Goal: Information Seeking & Learning: Compare options

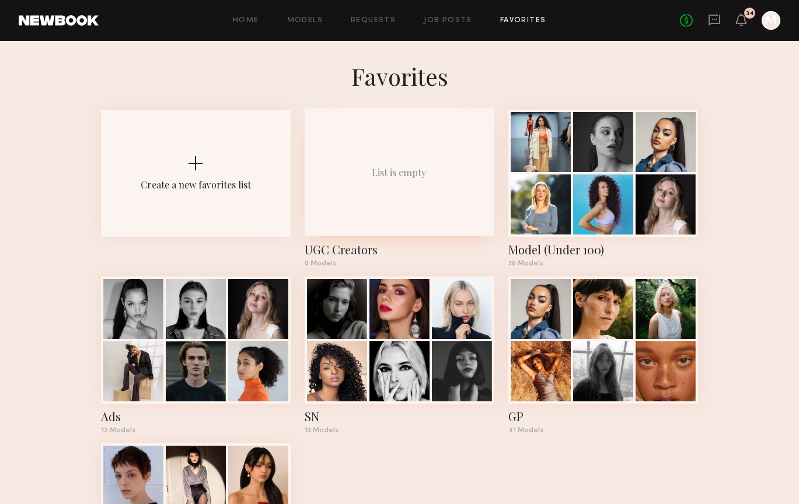
click at [411, 171] on div "List is empty" at bounding box center [399, 172] width 55 height 12
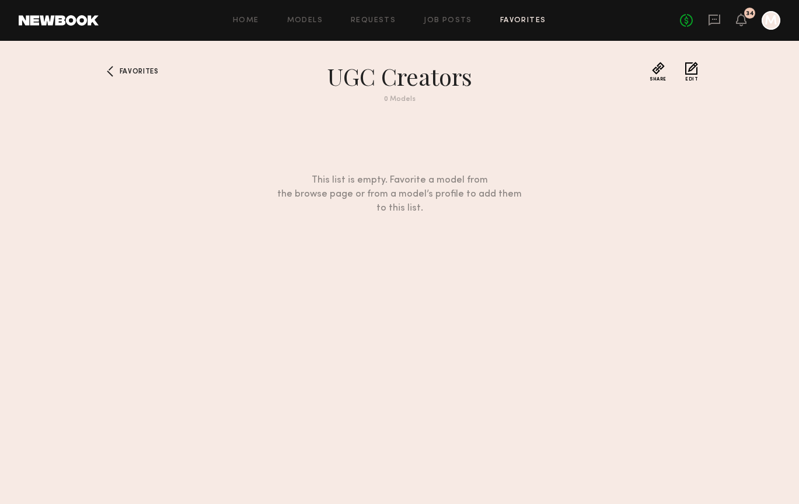
click at [264, 23] on div "Home Models Requests Job Posts Favorites Sign Out" at bounding box center [389, 21] width 581 height 8
click at [251, 22] on link "Home" at bounding box center [246, 21] width 26 height 8
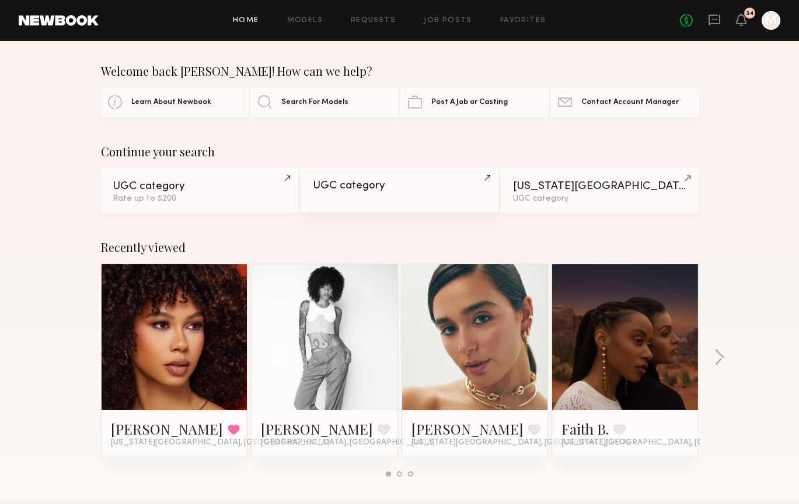
click at [338, 193] on link "UGC category" at bounding box center [399, 189] width 197 height 44
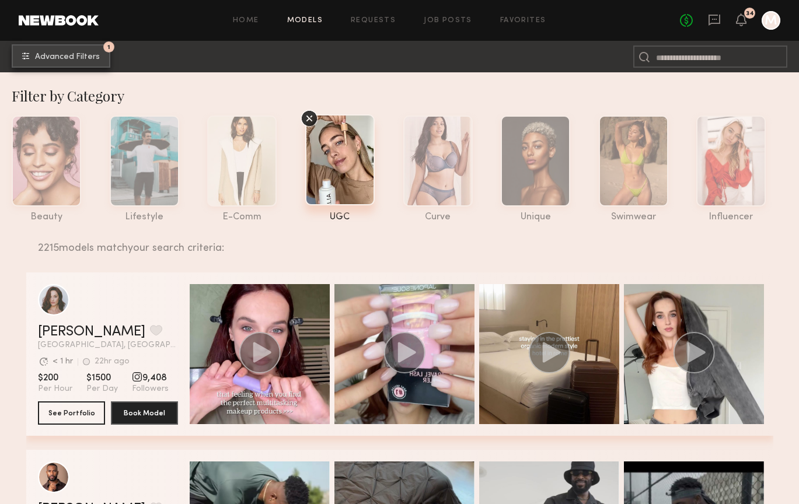
click at [71, 53] on span "Advanced Filters" at bounding box center [67, 57] width 65 height 8
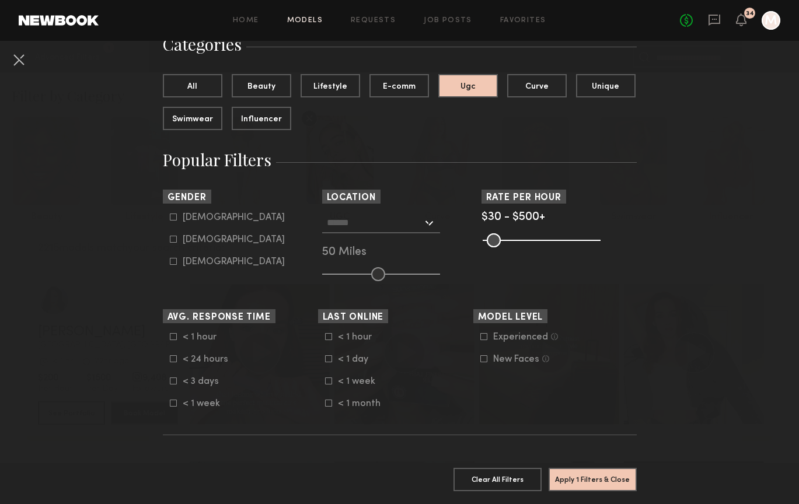
scroll to position [121, 0]
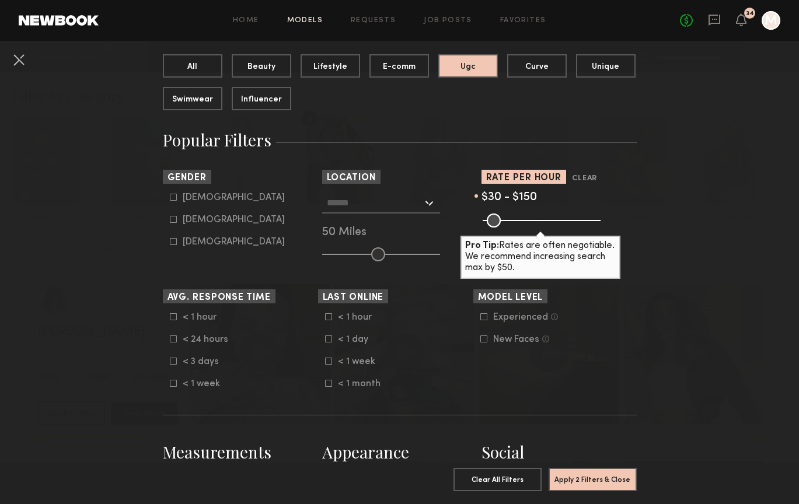
drag, startPoint x: 568, startPoint y: 220, endPoint x: 516, endPoint y: 219, distance: 51.9
type input "***"
click at [516, 219] on input "range" at bounding box center [541, 221] width 118 height 14
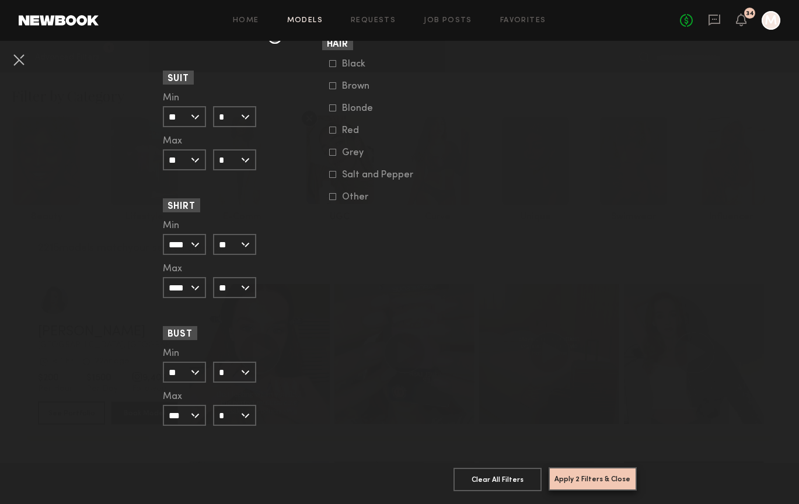
scroll to position [1040, 0]
click at [573, 480] on button "Apply 2 Filters & Close" at bounding box center [592, 478] width 88 height 23
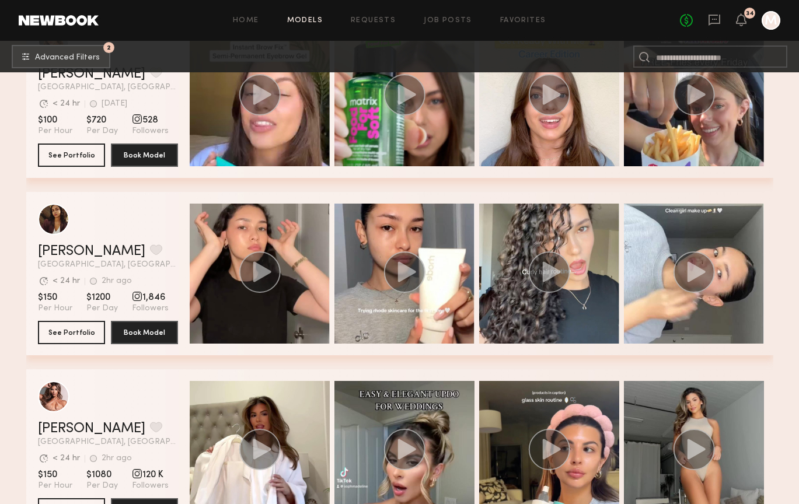
scroll to position [2048, 0]
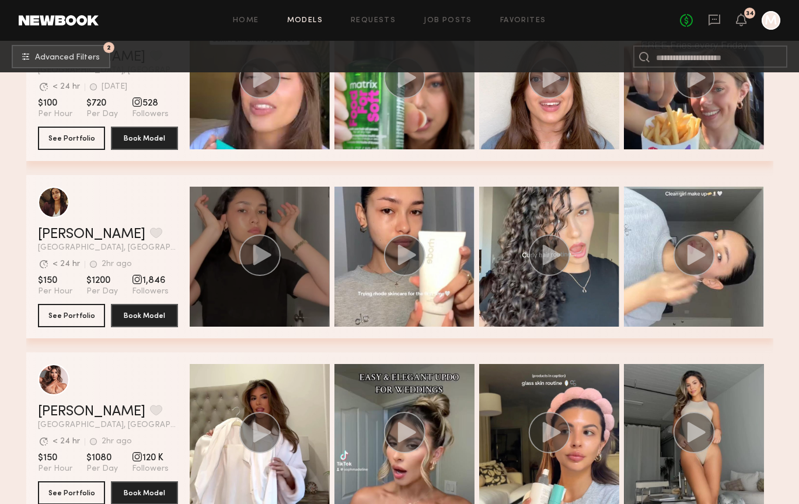
click at [275, 266] on circle "grid" at bounding box center [259, 255] width 41 height 41
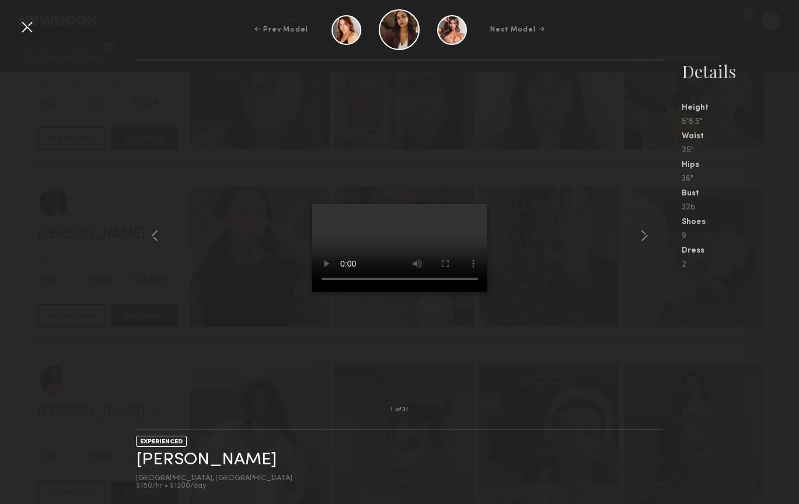
click at [19, 27] on div at bounding box center [27, 27] width 19 height 19
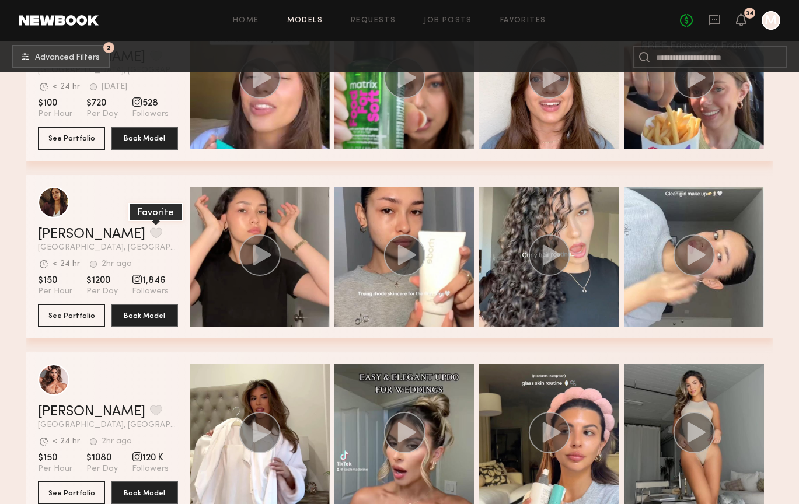
click at [150, 233] on button "grid" at bounding box center [156, 233] width 12 height 11
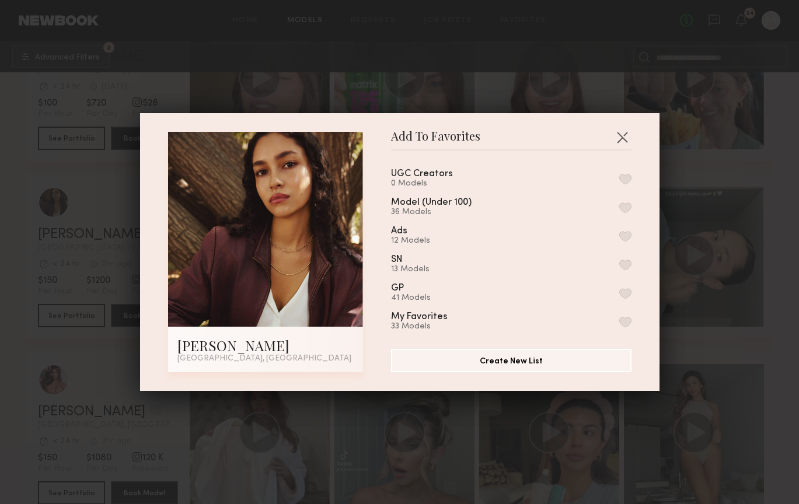
click at [454, 179] on div "UGC Creators 0 Models" at bounding box center [436, 178] width 90 height 19
click at [628, 179] on button "button" at bounding box center [625, 179] width 12 height 11
click at [625, 177] on button "Remove from favorite list" at bounding box center [625, 179] width 12 height 11
click at [621, 134] on button "button" at bounding box center [622, 137] width 19 height 19
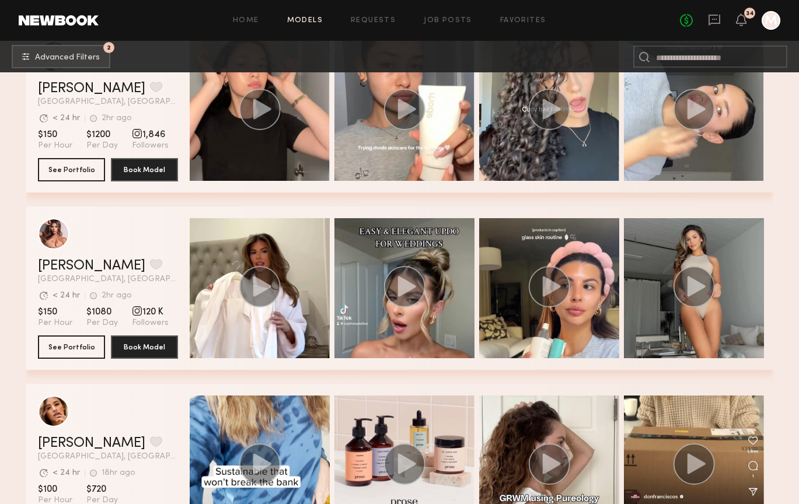
scroll to position [2189, 0]
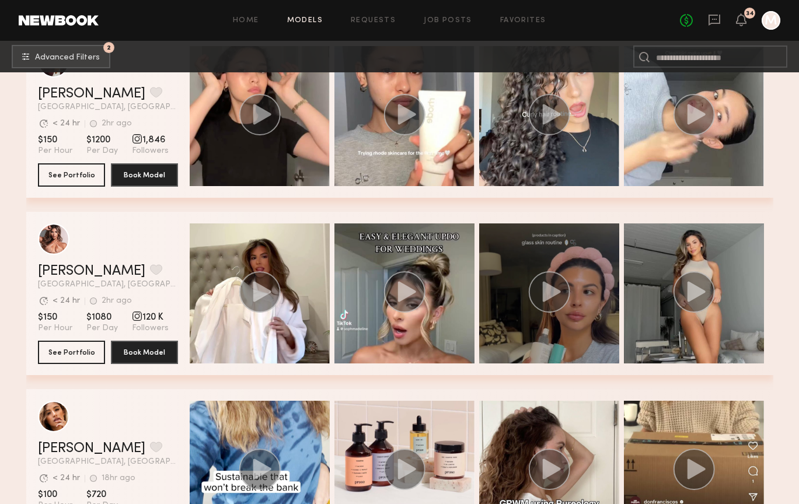
click at [559, 302] on circle "grid" at bounding box center [548, 291] width 41 height 41
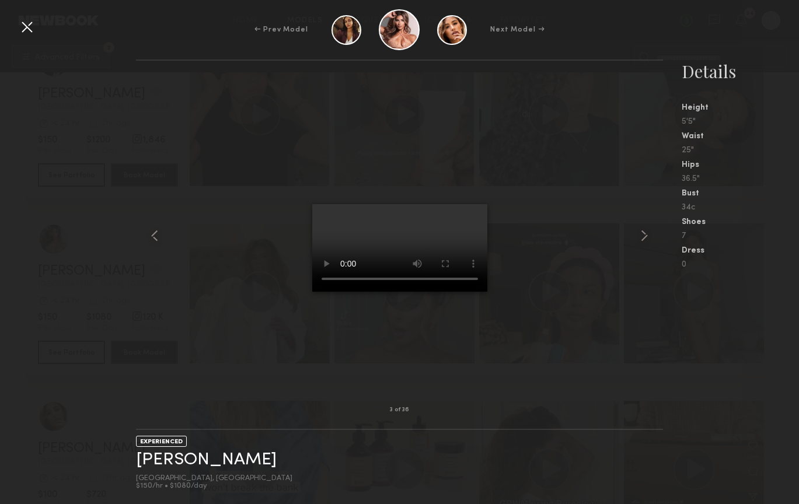
click at [336, 33] on div at bounding box center [346, 30] width 30 height 30
click at [638, 238] on common-icon at bounding box center [644, 235] width 19 height 19
click at [639, 236] on common-icon at bounding box center [644, 235] width 19 height 19
click at [26, 26] on div at bounding box center [27, 27] width 19 height 19
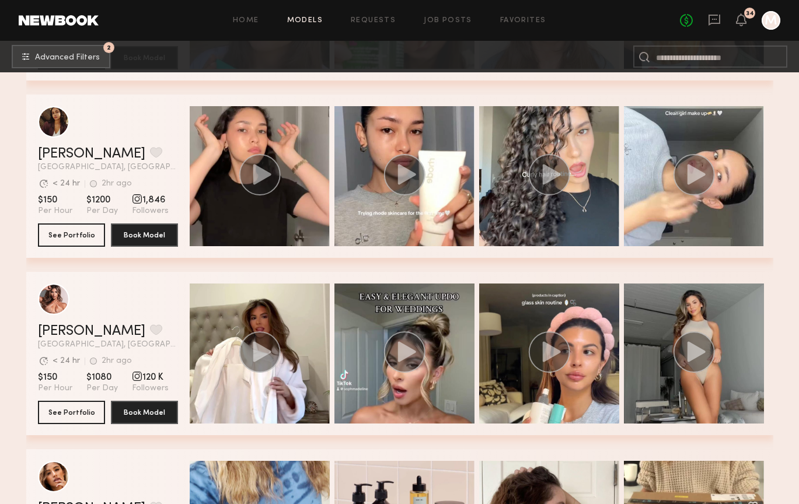
scroll to position [2109, 0]
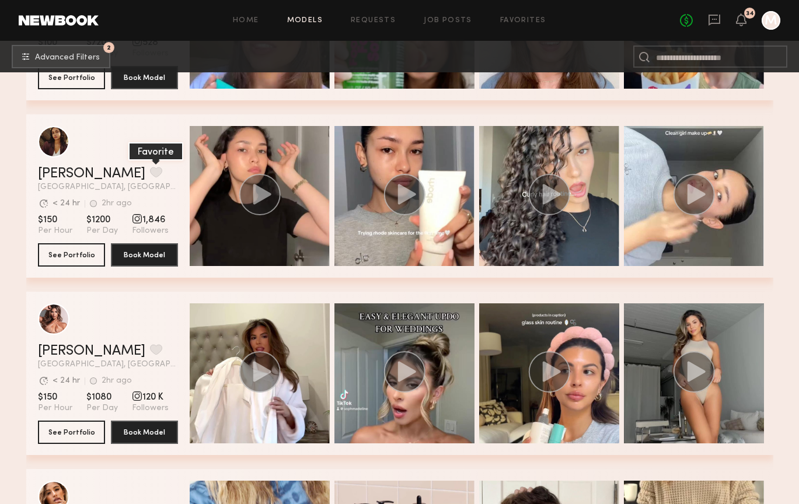
click at [150, 173] on button "grid" at bounding box center [156, 172] width 12 height 11
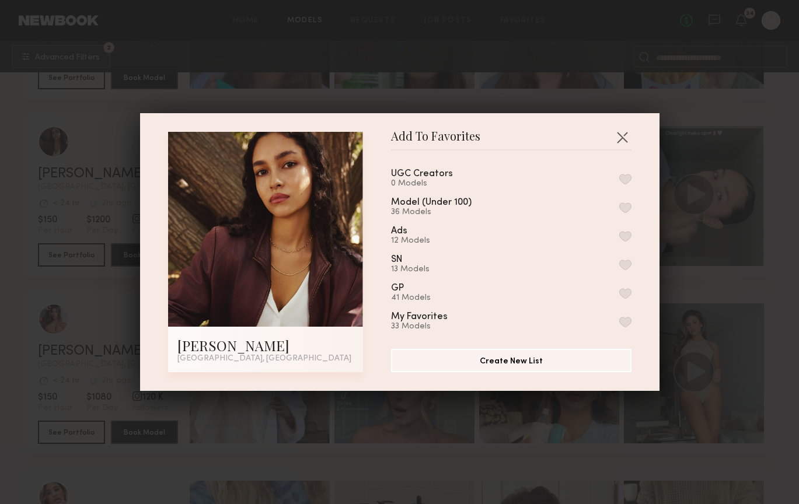
click at [628, 179] on button "button" at bounding box center [625, 179] width 12 height 11
click at [624, 139] on button "button" at bounding box center [622, 137] width 19 height 19
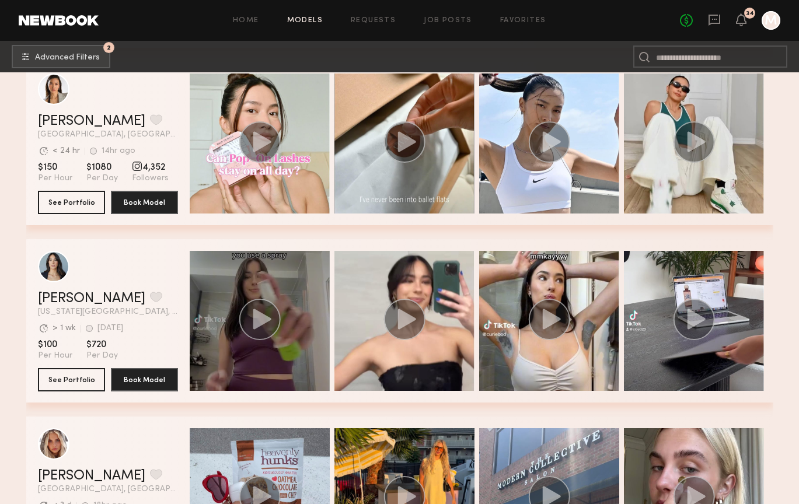
scroll to position [2860, 0]
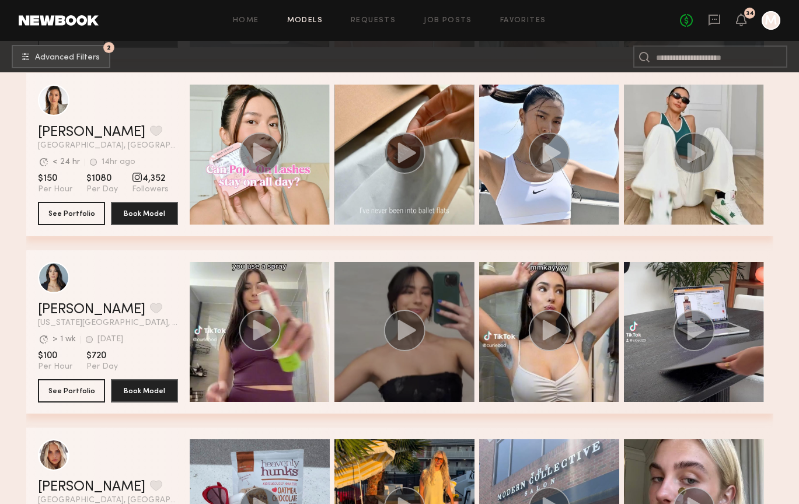
click at [398, 342] on circle "grid" at bounding box center [403, 330] width 41 height 41
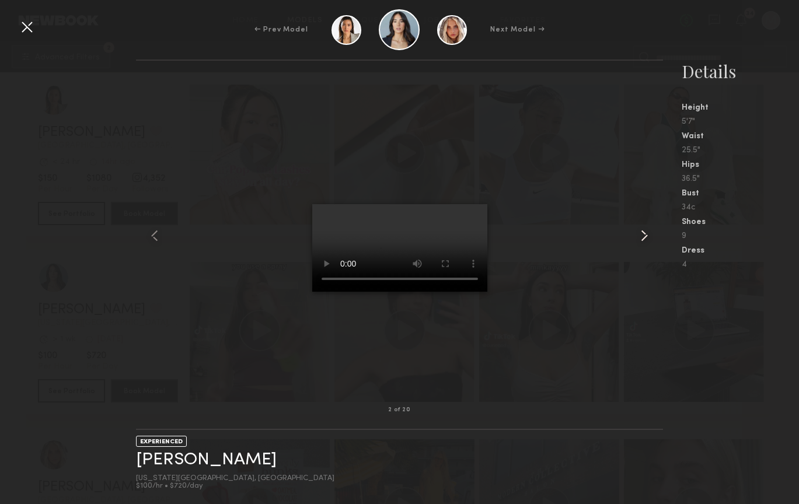
click at [641, 240] on common-icon at bounding box center [644, 235] width 19 height 19
click at [27, 29] on div at bounding box center [27, 27] width 19 height 19
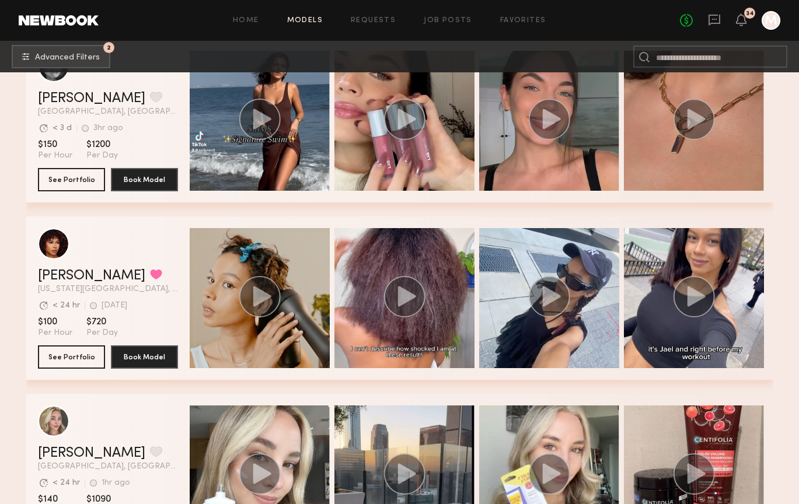
scroll to position [3495, 0]
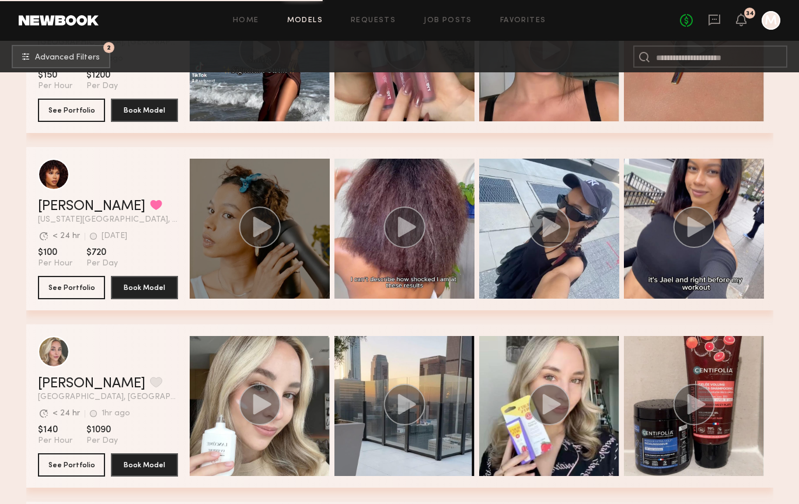
click at [272, 225] on circle "grid" at bounding box center [259, 227] width 41 height 41
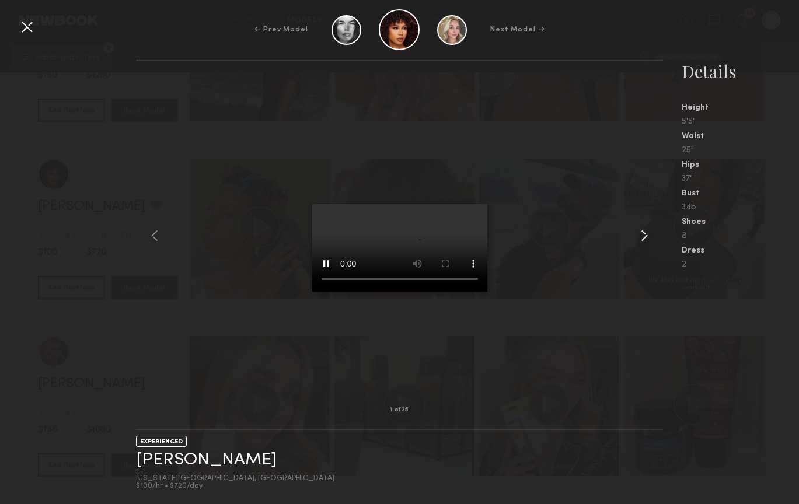
click at [644, 240] on common-icon at bounding box center [644, 235] width 19 height 19
click at [32, 33] on div at bounding box center [27, 27] width 19 height 19
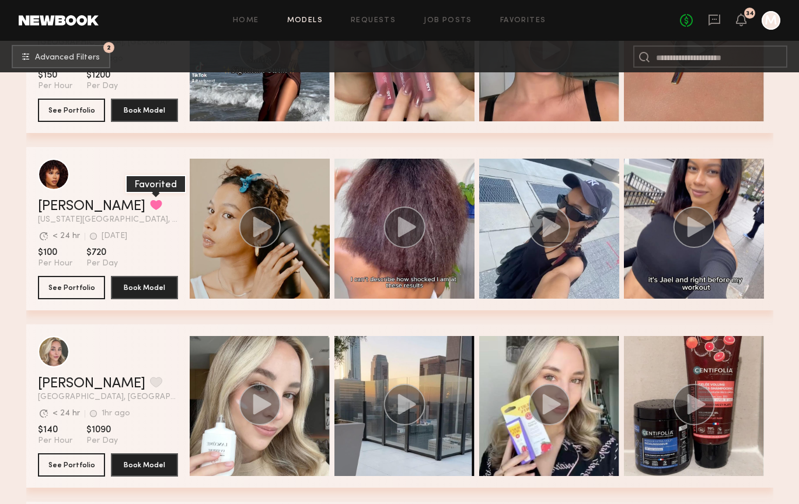
click at [150, 206] on button "grid" at bounding box center [156, 205] width 12 height 11
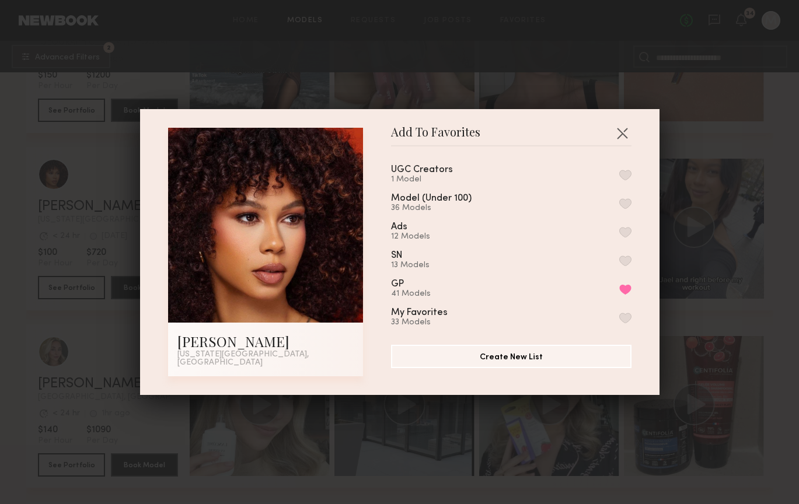
click at [425, 175] on div "UGC Creators" at bounding box center [422, 170] width 62 height 10
click at [619, 179] on button "button" at bounding box center [625, 175] width 12 height 11
click at [620, 139] on button "button" at bounding box center [622, 133] width 19 height 19
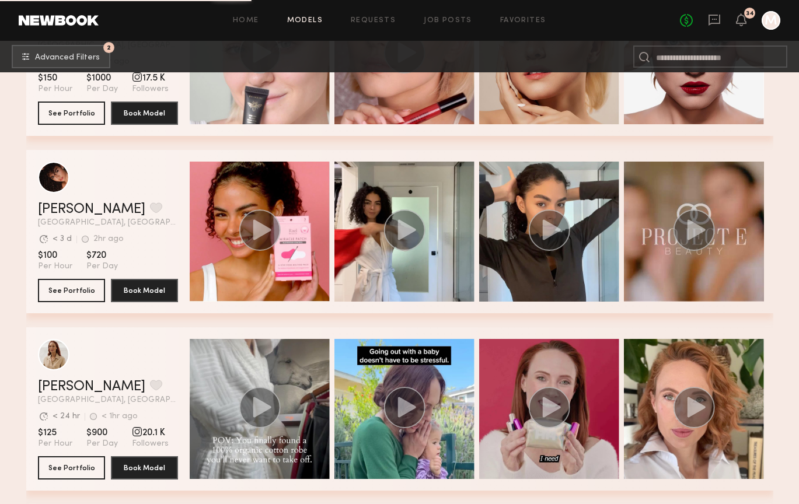
scroll to position [6008, 0]
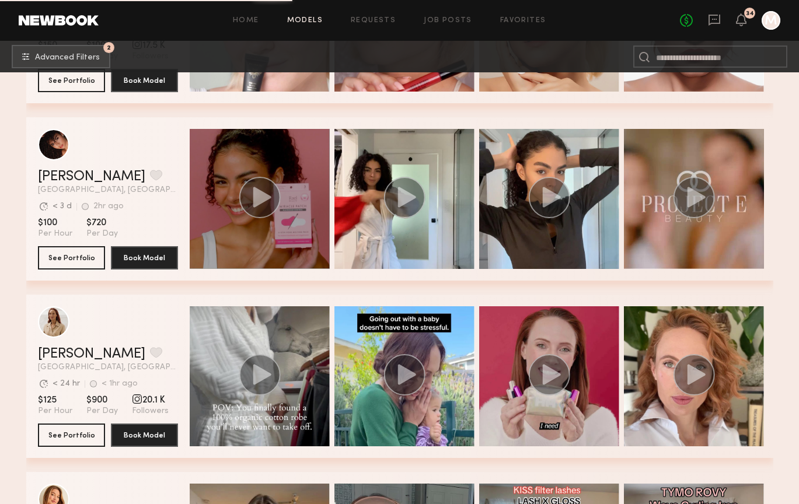
click at [260, 213] on circle "grid" at bounding box center [259, 197] width 41 height 41
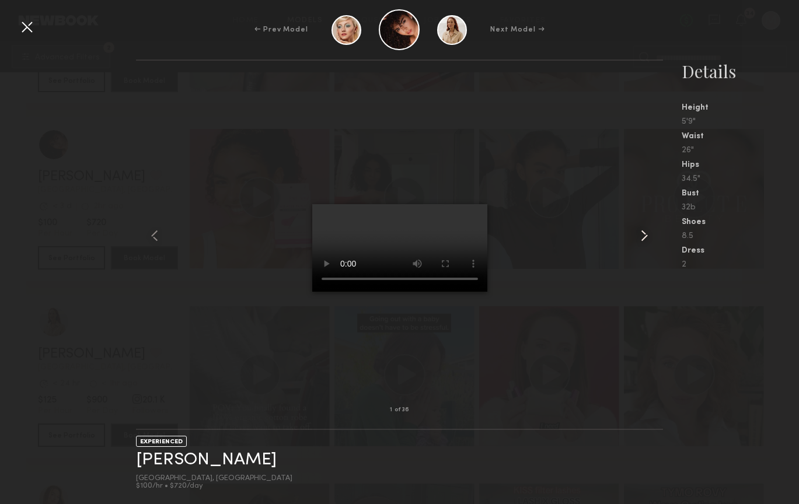
click at [649, 237] on common-icon at bounding box center [644, 235] width 19 height 19
click at [650, 239] on common-icon at bounding box center [644, 235] width 19 height 19
click at [27, 33] on div at bounding box center [27, 27] width 19 height 19
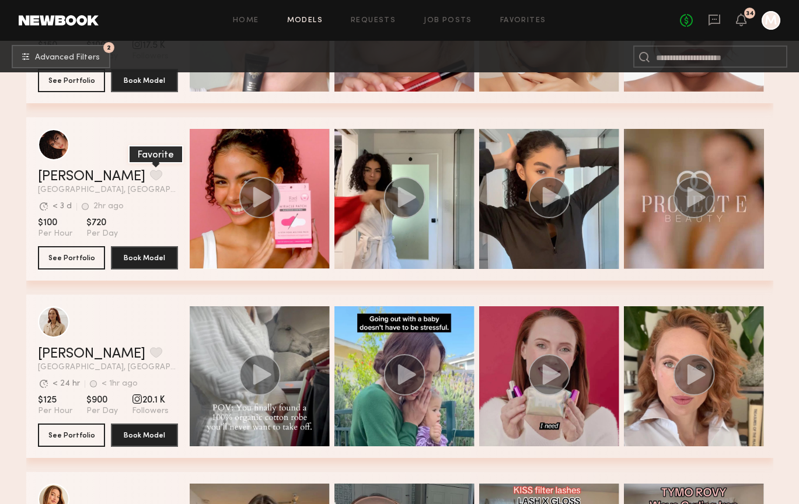
click at [150, 174] on button "grid" at bounding box center [156, 175] width 12 height 11
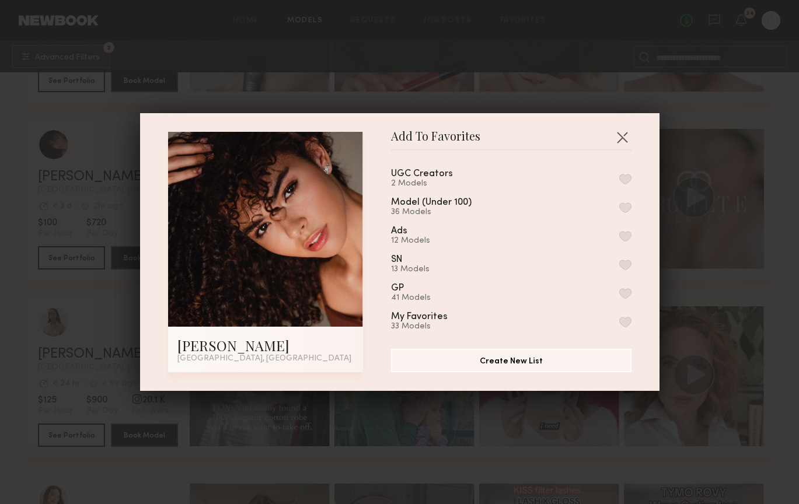
click at [456, 176] on div "UGC Creators 2 Models" at bounding box center [436, 178] width 90 height 19
click at [621, 178] on button "button" at bounding box center [625, 179] width 12 height 11
click at [622, 135] on button "button" at bounding box center [622, 137] width 19 height 19
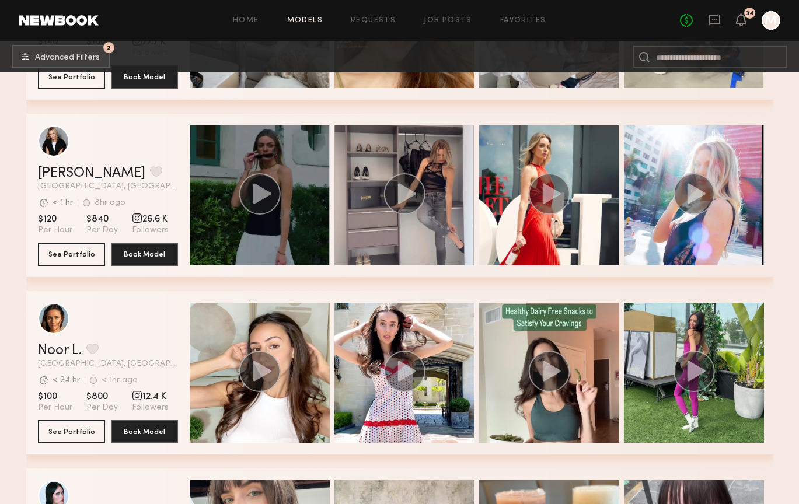
scroll to position [7031, 0]
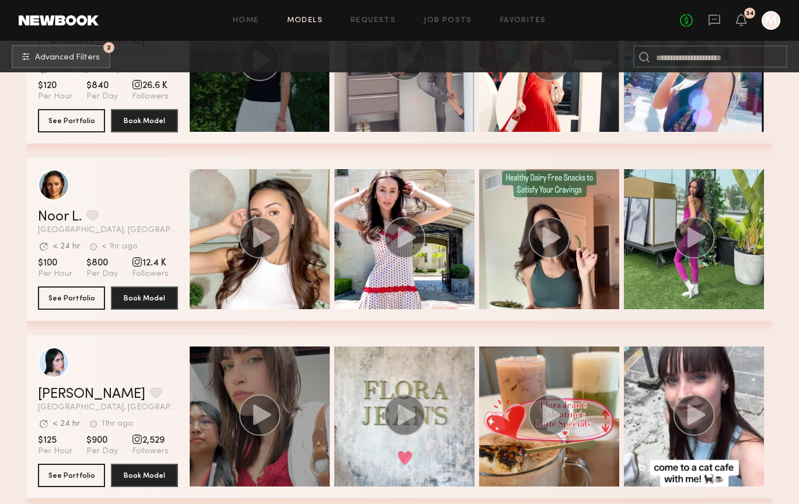
click at [260, 410] on icon "grid" at bounding box center [262, 414] width 18 height 20
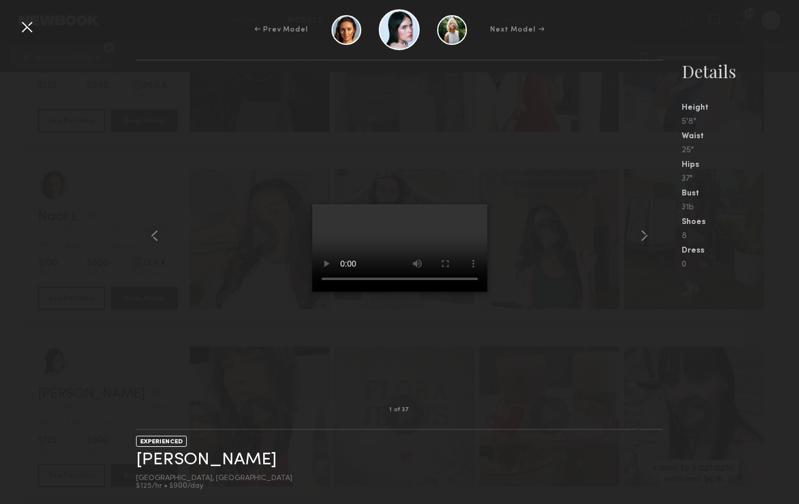
click at [430, 247] on video at bounding box center [399, 248] width 175 height 88
click at [642, 235] on common-icon at bounding box center [644, 235] width 19 height 19
click at [642, 239] on common-icon at bounding box center [644, 235] width 19 height 19
click at [29, 29] on div at bounding box center [27, 27] width 19 height 19
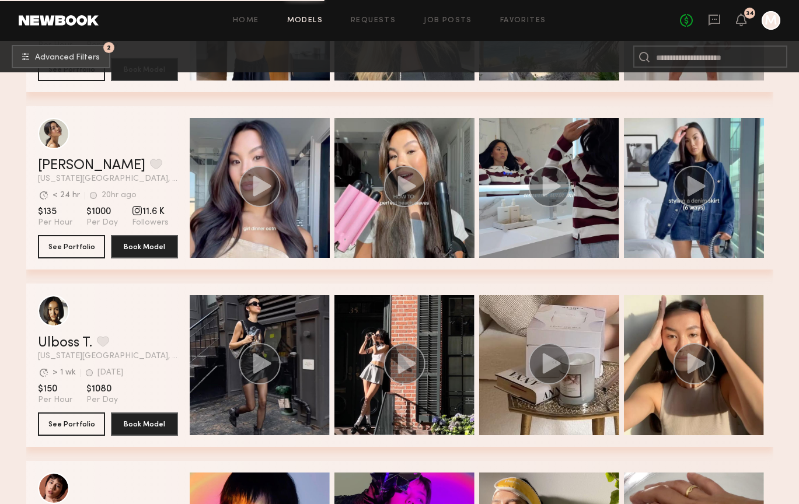
scroll to position [7950, 0]
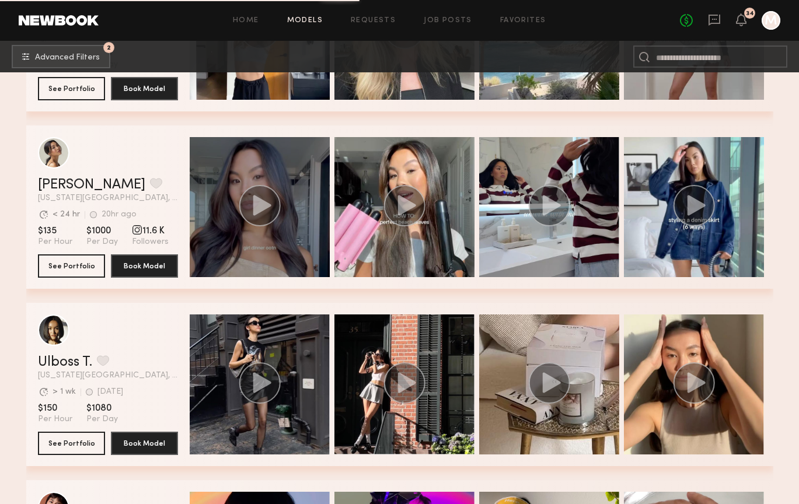
click at [267, 249] on div "grid" at bounding box center [260, 207] width 140 height 140
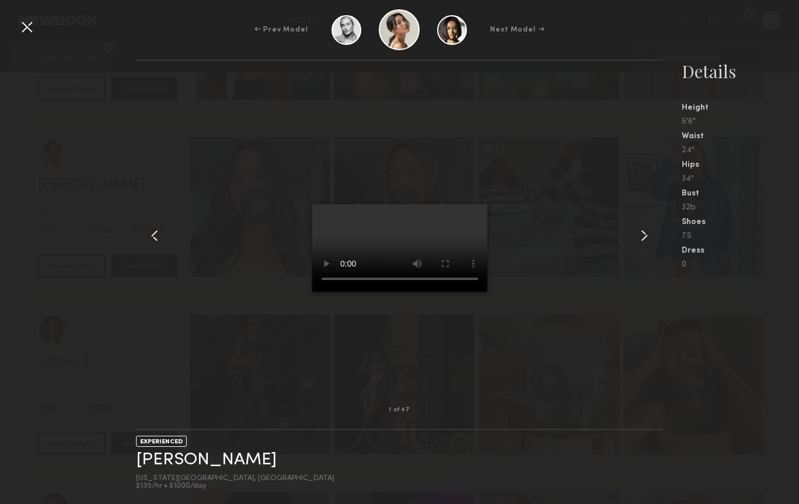
click at [639, 238] on common-icon at bounding box center [644, 235] width 19 height 19
click at [639, 240] on common-icon at bounding box center [644, 235] width 19 height 19
click at [16, 33] on div "← Prev Model Next Model →" at bounding box center [399, 29] width 799 height 41
click at [29, 32] on div at bounding box center [27, 27] width 19 height 19
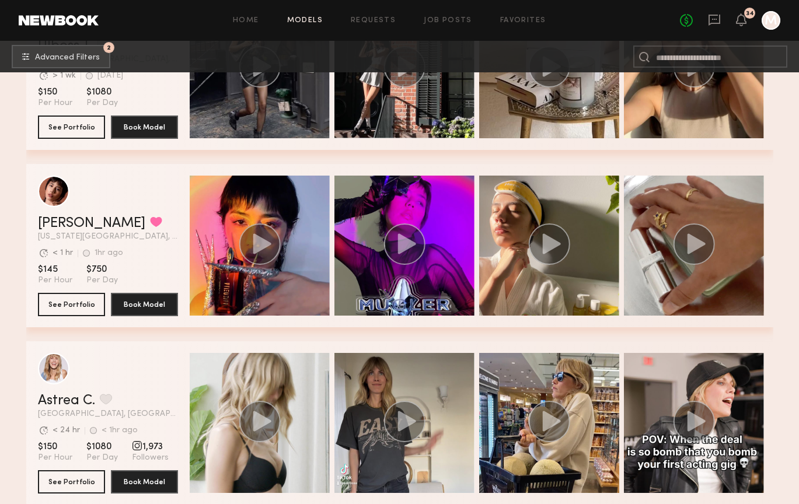
scroll to position [8264, 0]
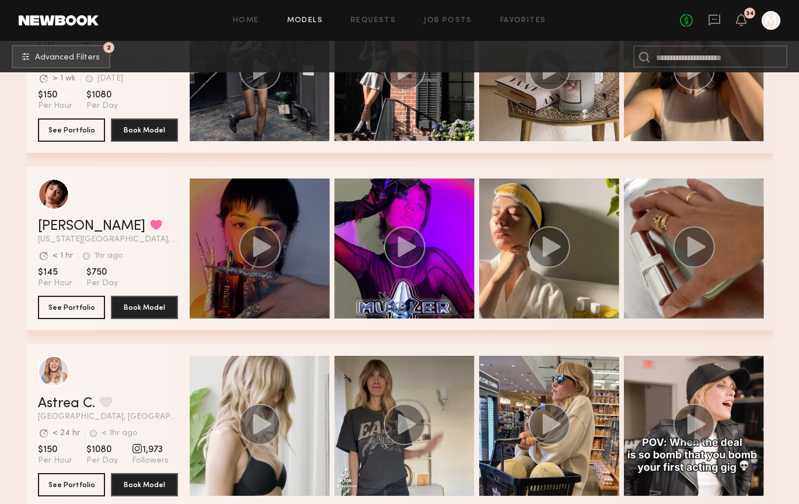
click at [259, 260] on circle "grid" at bounding box center [259, 246] width 41 height 41
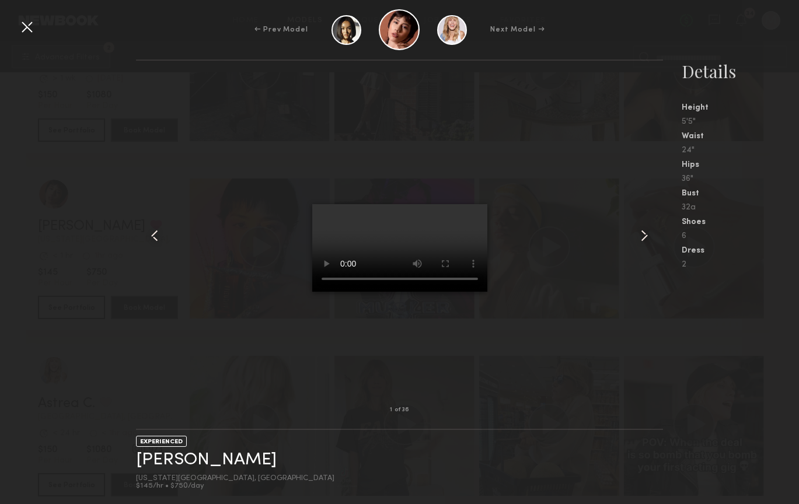
click at [641, 240] on common-icon at bounding box center [644, 235] width 19 height 19
click at [30, 31] on div at bounding box center [27, 27] width 19 height 19
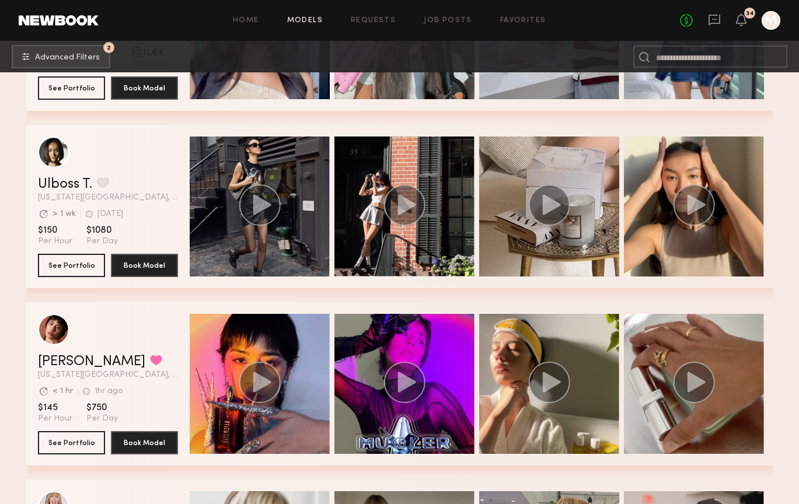
scroll to position [8110, 0]
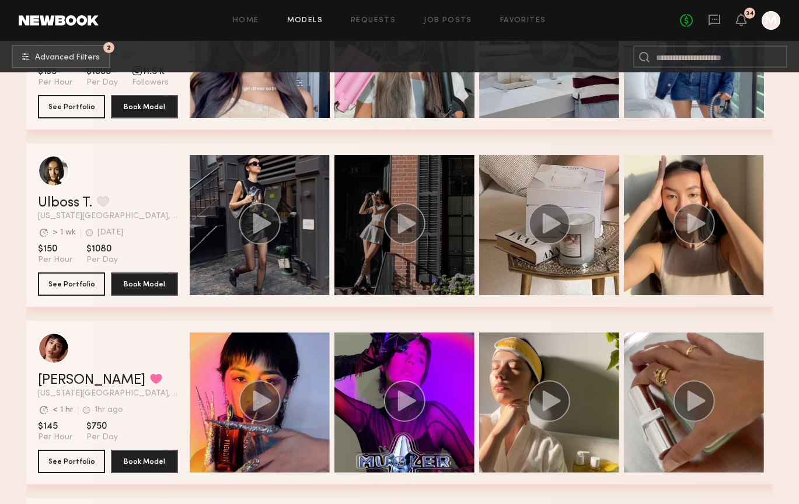
click at [398, 241] on circle "grid" at bounding box center [403, 223] width 41 height 41
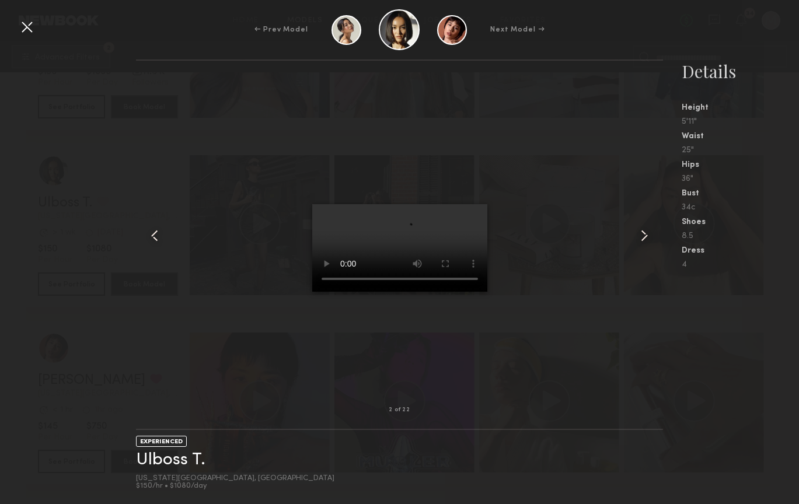
click at [639, 238] on common-icon at bounding box center [644, 235] width 19 height 19
click at [641, 236] on common-icon at bounding box center [644, 235] width 19 height 19
click at [30, 26] on div at bounding box center [27, 27] width 19 height 19
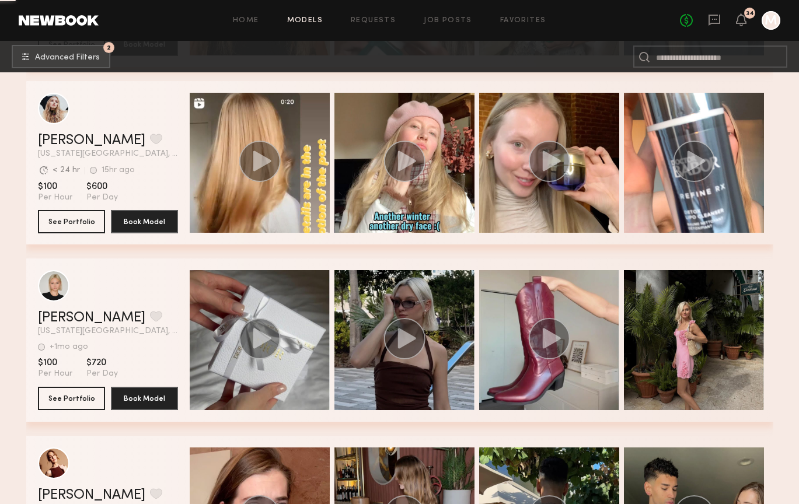
scroll to position [10114, 0]
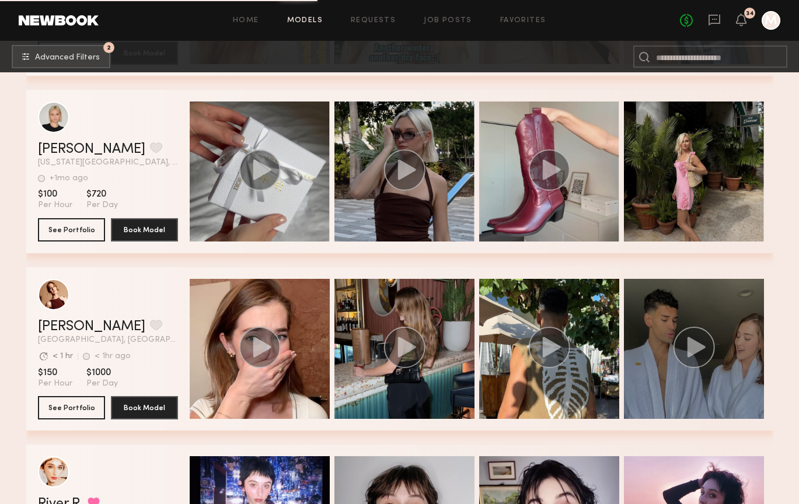
click at [694, 345] on icon "grid" at bounding box center [696, 347] width 18 height 20
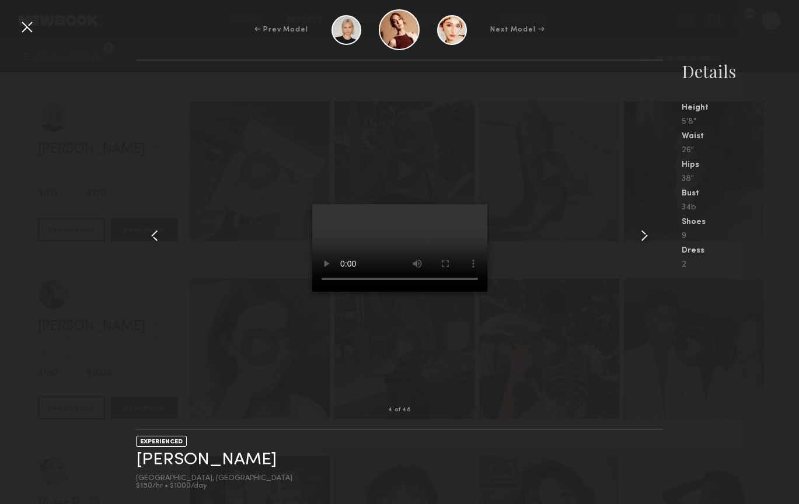
click at [30, 25] on div at bounding box center [27, 27] width 19 height 19
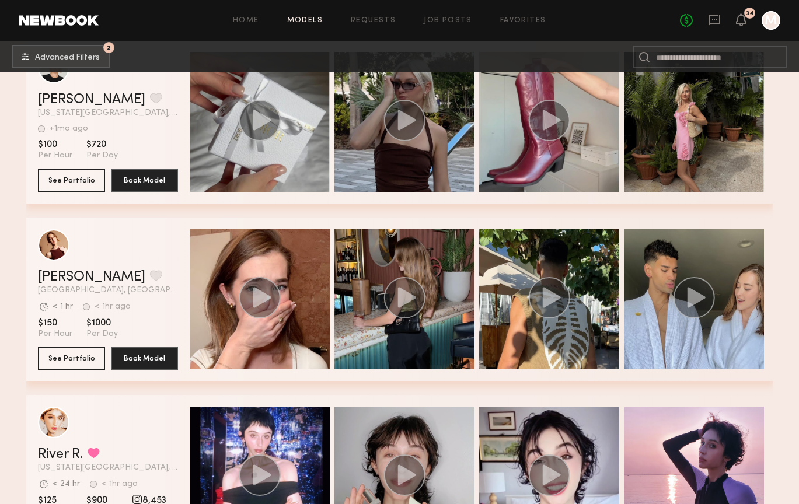
scroll to position [10176, 0]
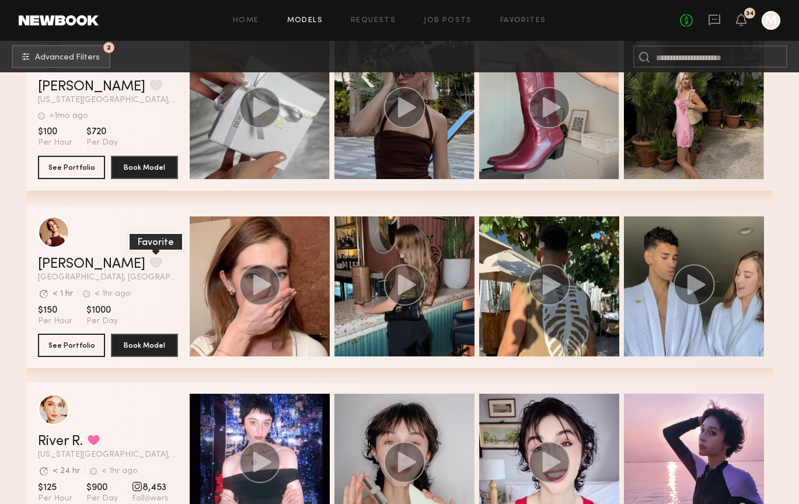
click at [150, 262] on button "grid" at bounding box center [156, 262] width 12 height 11
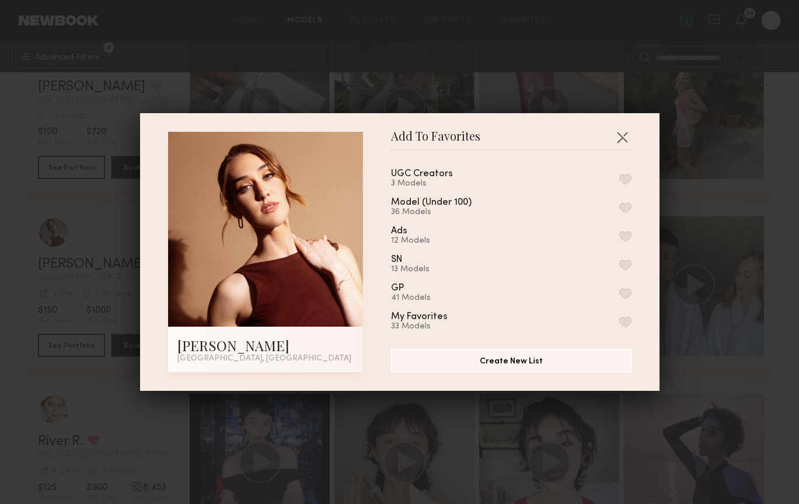
click at [475, 183] on div "3 Models" at bounding box center [436, 183] width 90 height 9
click at [465, 175] on div "UGC Creators 3 Models" at bounding box center [436, 178] width 90 height 19
click at [621, 176] on button "button" at bounding box center [625, 179] width 12 height 11
click at [621, 140] on button "button" at bounding box center [622, 137] width 19 height 19
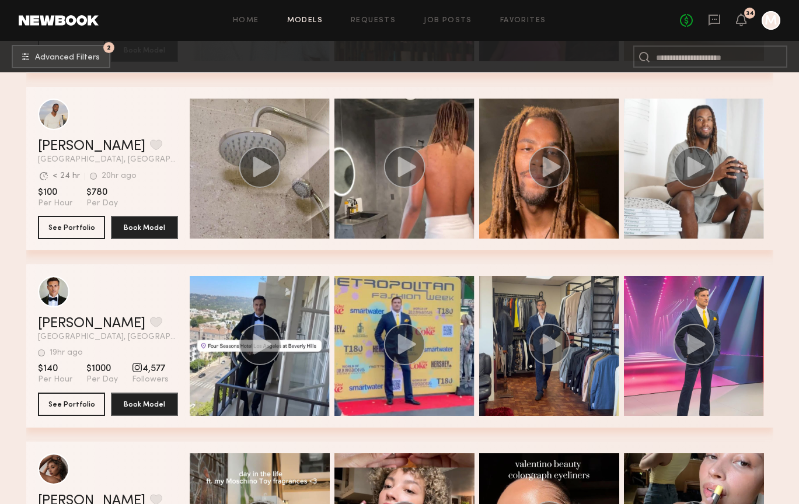
scroll to position [11366, 0]
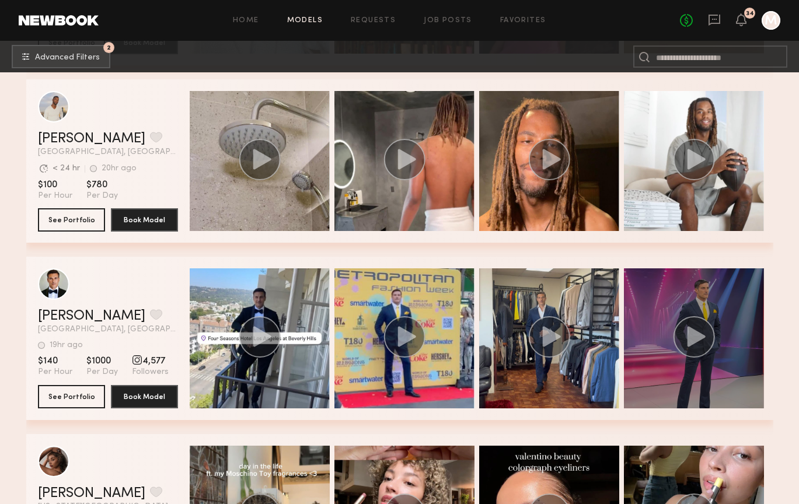
click at [690, 347] on circle "grid" at bounding box center [693, 336] width 41 height 41
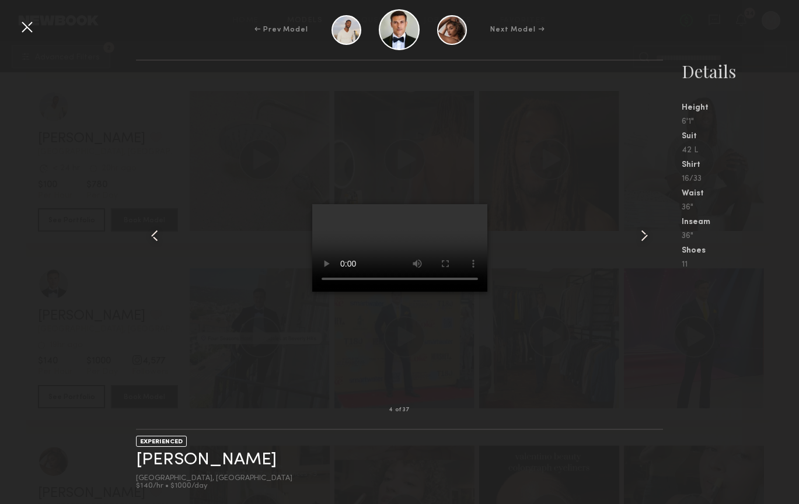
click at [333, 292] on video at bounding box center [399, 248] width 175 height 88
click at [27, 27] on div at bounding box center [27, 27] width 19 height 19
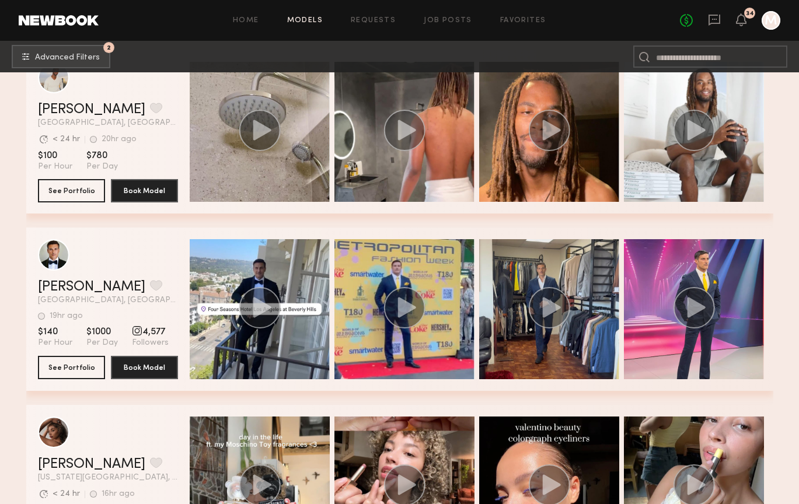
scroll to position [11743, 0]
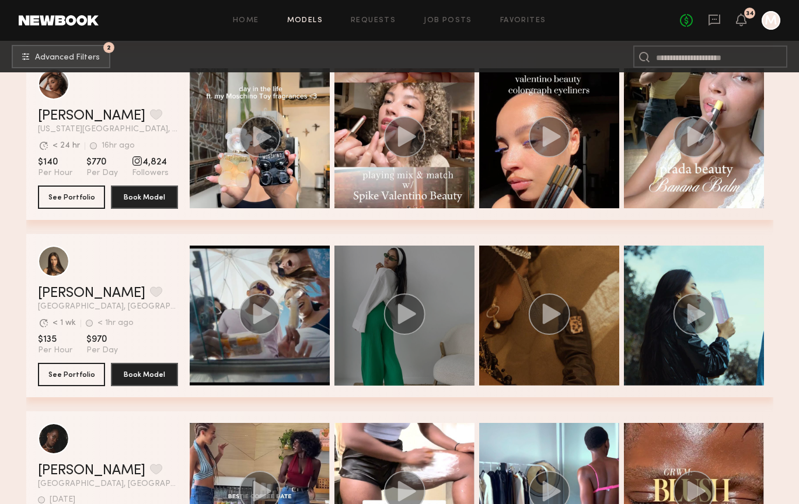
click at [407, 320] on circle "grid" at bounding box center [403, 313] width 41 height 41
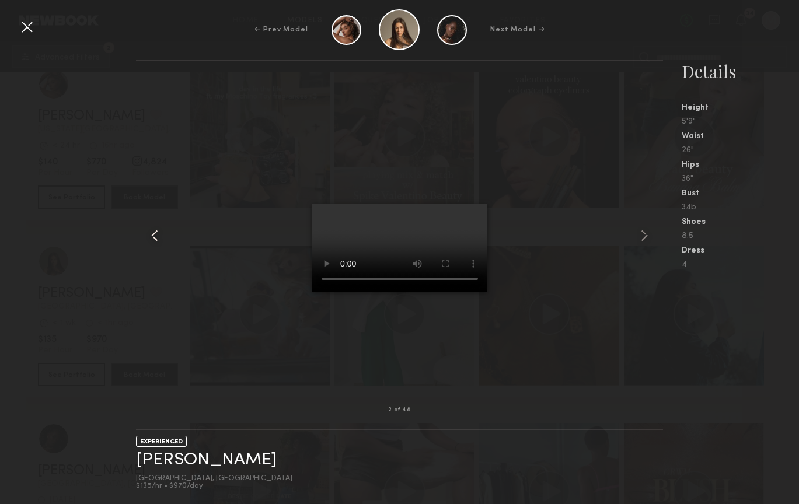
click at [153, 235] on common-icon at bounding box center [154, 235] width 19 height 19
click at [153, 229] on common-icon at bounding box center [154, 235] width 19 height 19
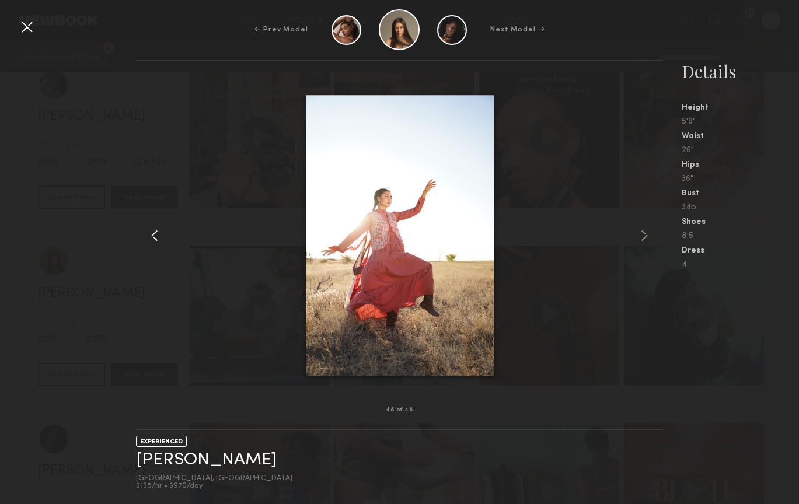
click at [153, 230] on common-icon at bounding box center [154, 235] width 19 height 19
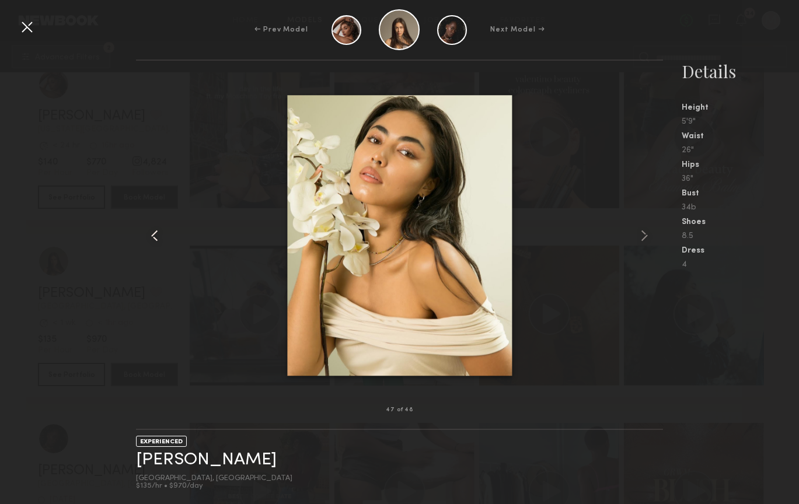
click at [155, 236] on common-icon at bounding box center [154, 235] width 19 height 19
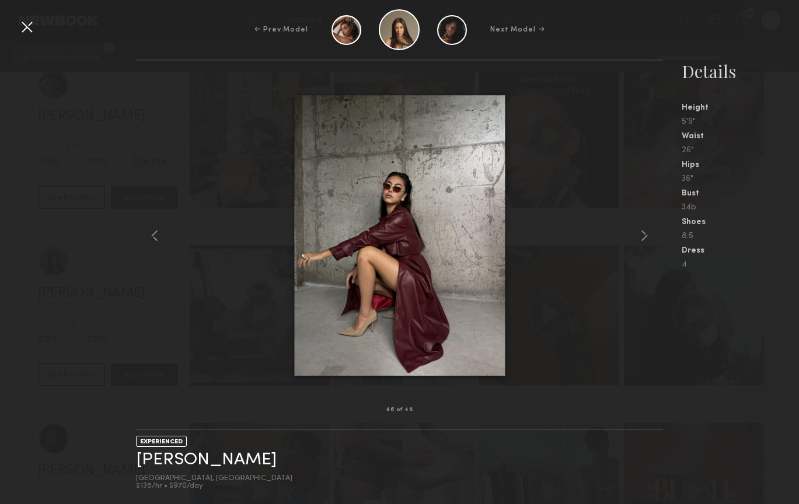
click at [20, 26] on div at bounding box center [27, 27] width 19 height 19
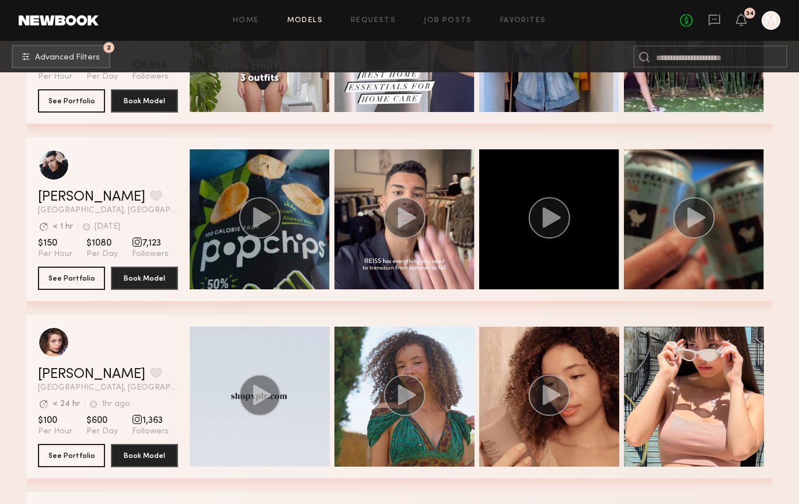
scroll to position [12903, 0]
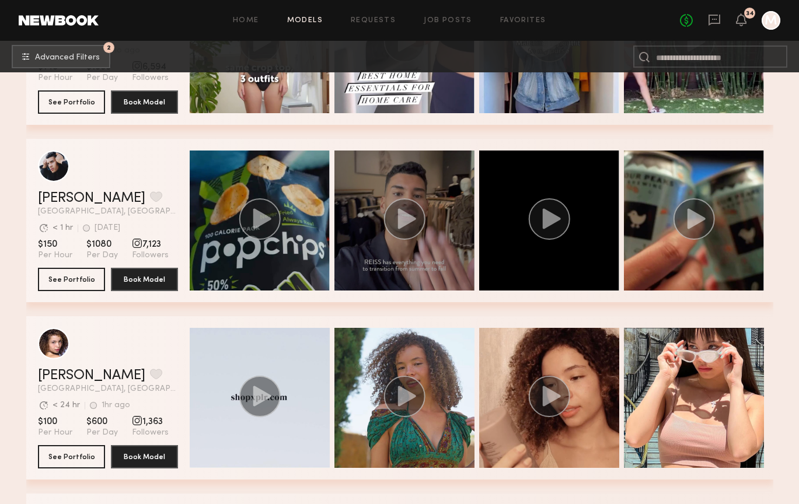
click at [397, 224] on circle "grid" at bounding box center [403, 218] width 41 height 41
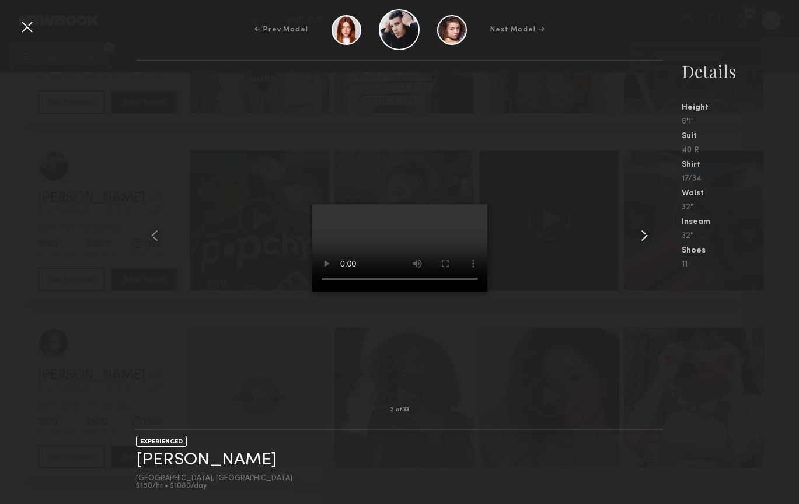
click at [639, 239] on common-icon at bounding box center [644, 235] width 19 height 19
click at [646, 239] on common-icon at bounding box center [644, 235] width 19 height 19
click at [638, 240] on common-icon at bounding box center [644, 235] width 19 height 19
click at [32, 30] on div at bounding box center [27, 27] width 19 height 19
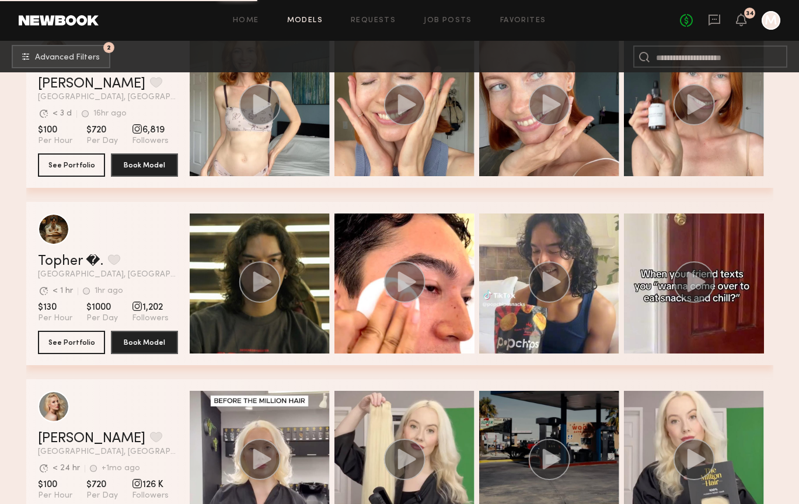
scroll to position [14300, 0]
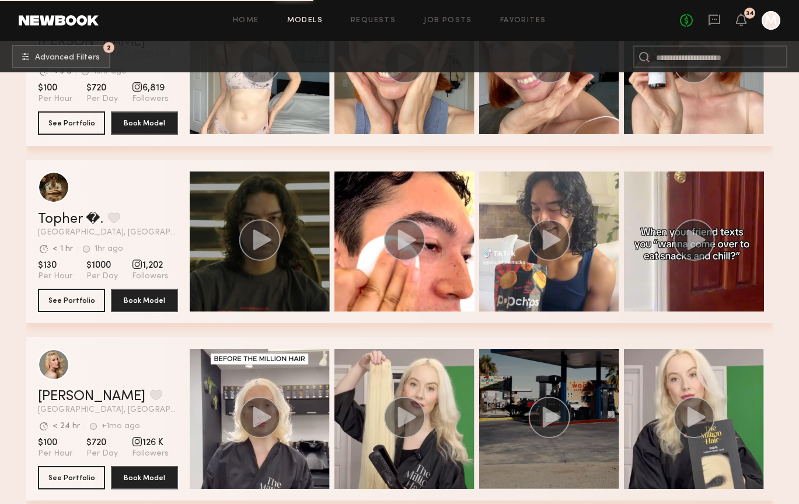
click at [261, 267] on div "grid" at bounding box center [260, 242] width 140 height 140
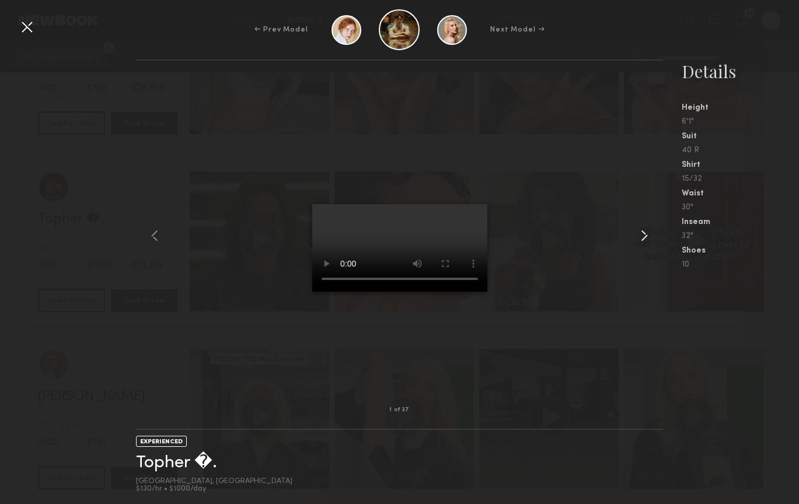
click at [643, 237] on common-icon at bounding box center [644, 235] width 19 height 19
click at [640, 236] on common-icon at bounding box center [644, 235] width 19 height 19
click at [29, 29] on div at bounding box center [27, 27] width 19 height 19
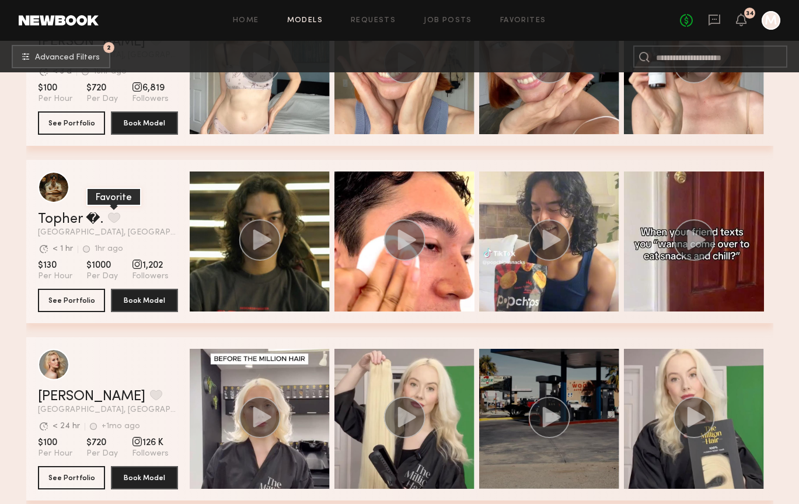
click at [108, 219] on button "grid" at bounding box center [114, 217] width 12 height 11
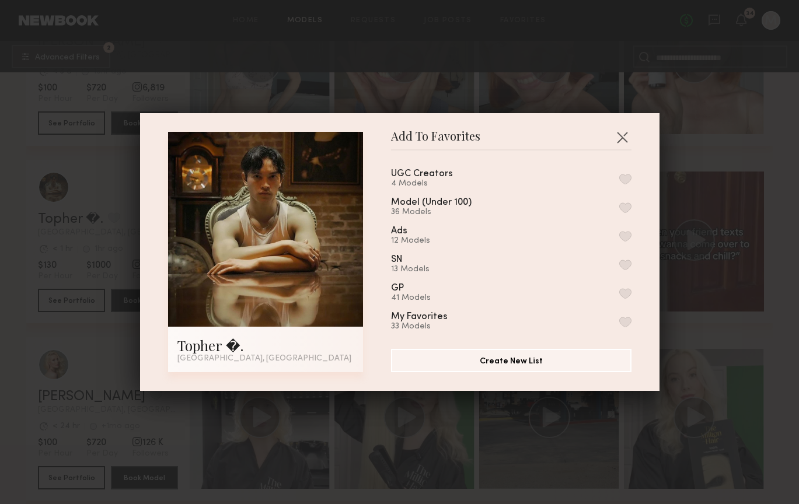
click at [480, 183] on div "UGC Creators 4 Models" at bounding box center [511, 178] width 240 height 19
click at [625, 178] on button "button" at bounding box center [625, 179] width 12 height 11
click at [622, 135] on button "button" at bounding box center [622, 137] width 19 height 19
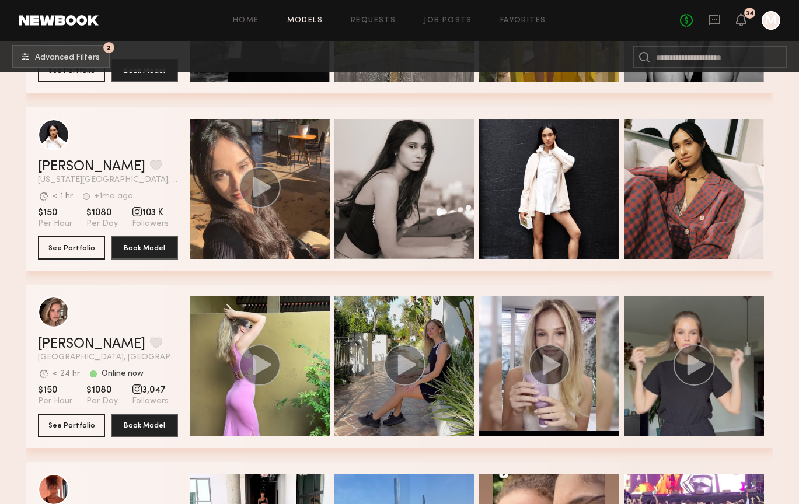
scroll to position [15739, 0]
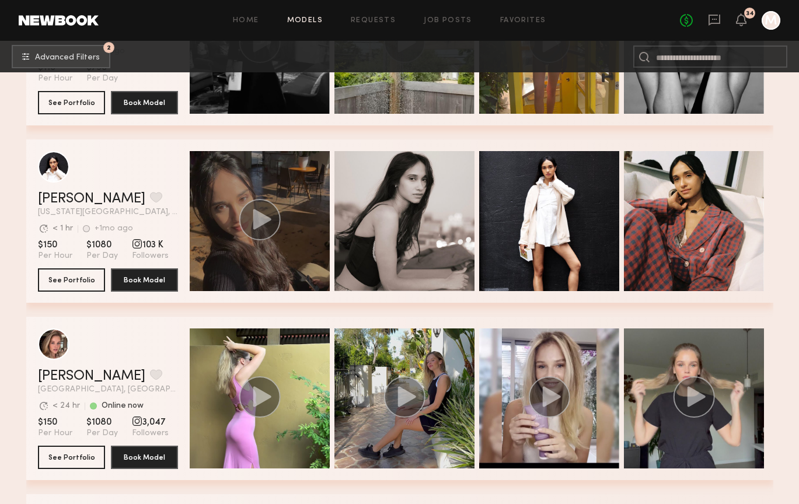
click at [250, 237] on circle "grid" at bounding box center [259, 220] width 40 height 40
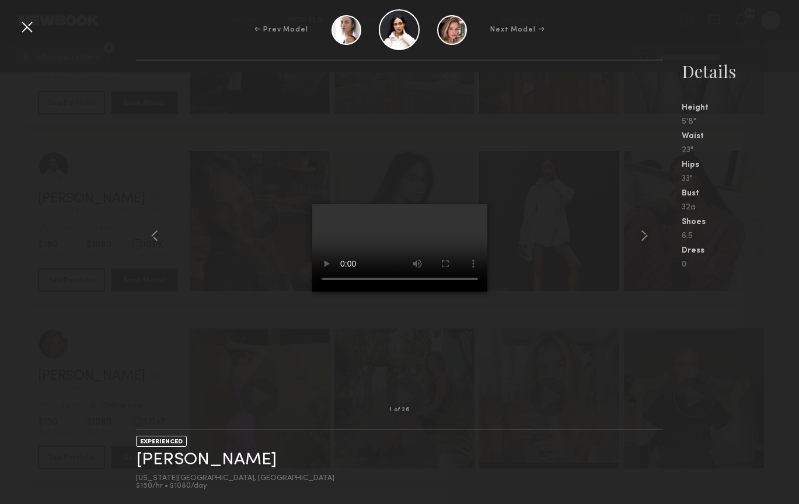
click at [409, 292] on video at bounding box center [399, 248] width 175 height 88
click at [427, 292] on video at bounding box center [399, 248] width 175 height 88
click at [639, 239] on common-icon at bounding box center [644, 235] width 19 height 19
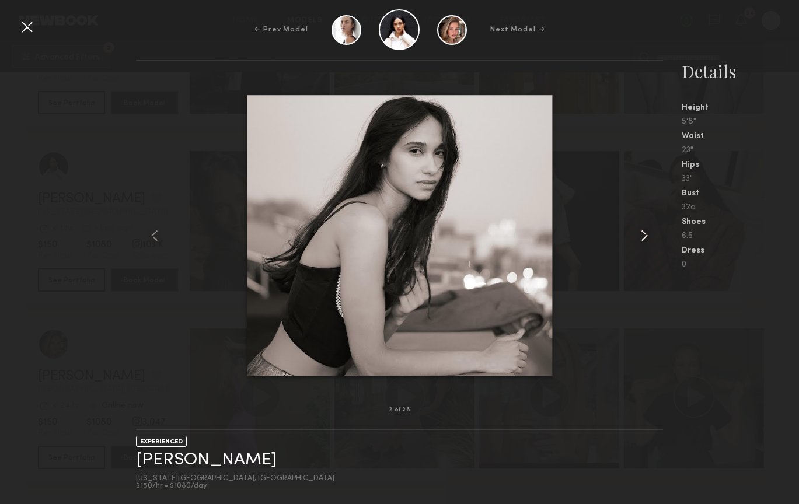
click at [639, 239] on common-icon at bounding box center [644, 235] width 19 height 19
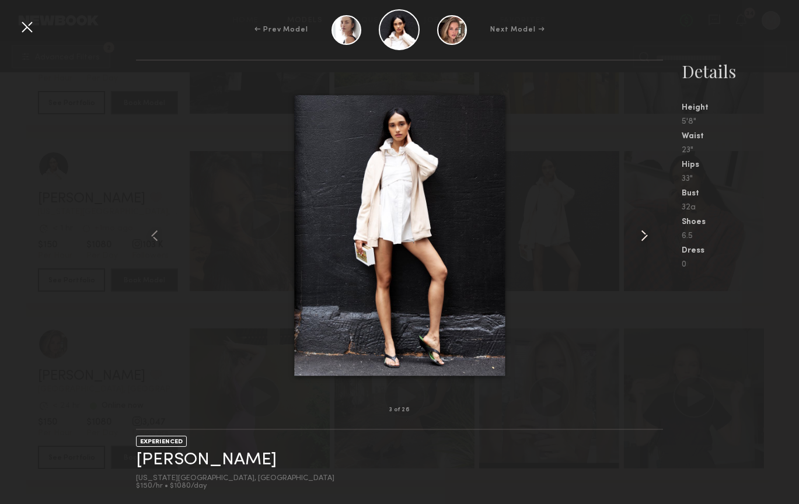
click at [639, 239] on common-icon at bounding box center [644, 235] width 19 height 19
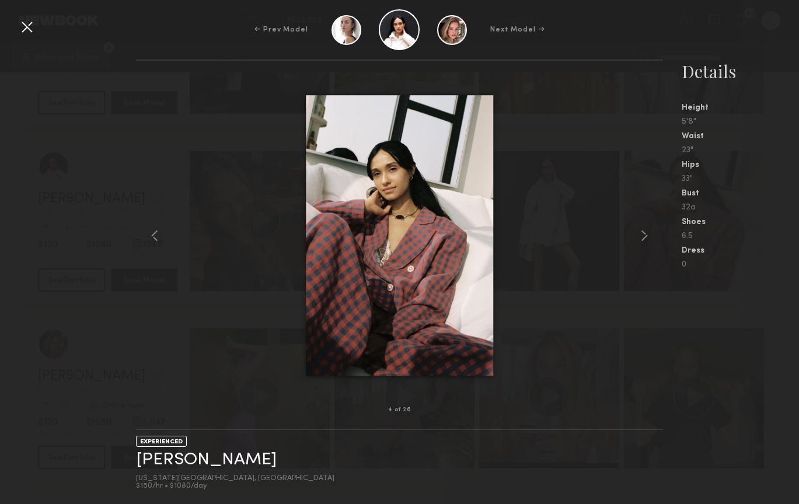
click at [20, 27] on div at bounding box center [27, 27] width 19 height 19
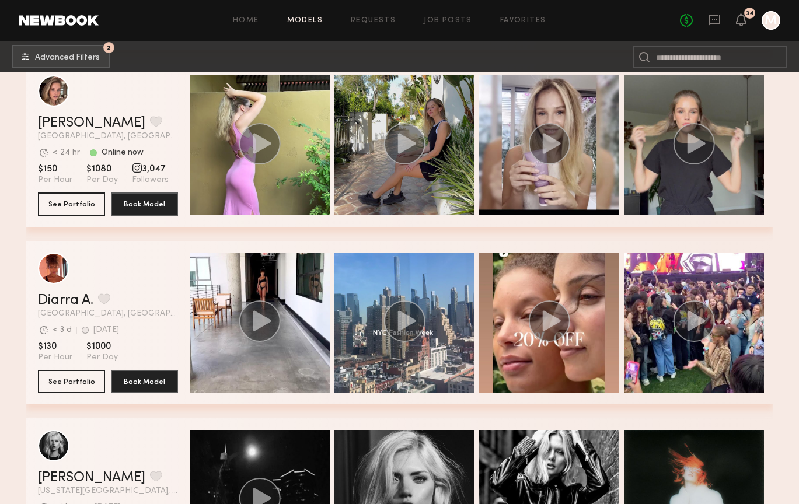
scroll to position [15958, 0]
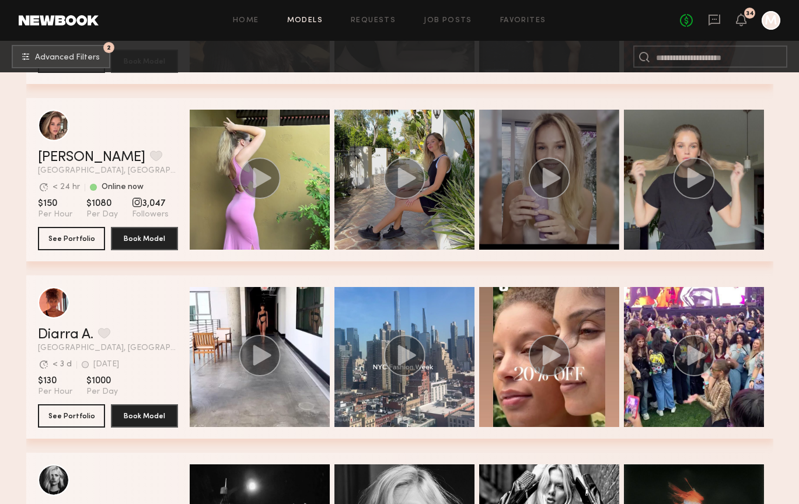
click at [561, 186] on circle "grid" at bounding box center [548, 178] width 41 height 41
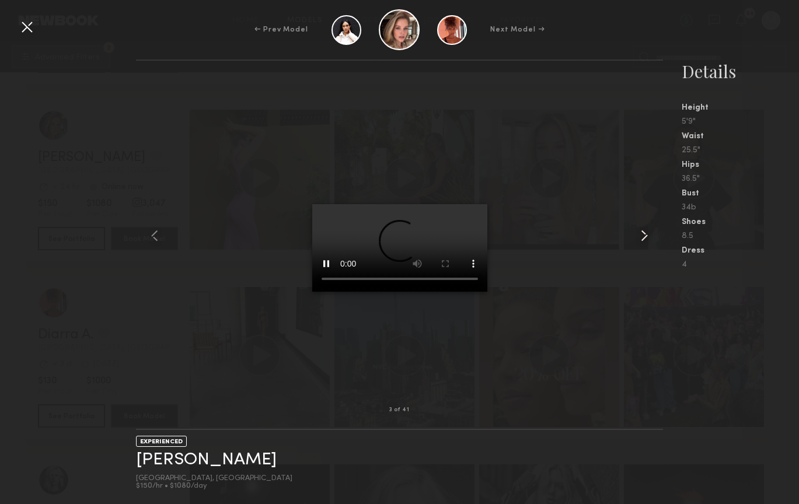
click at [638, 239] on common-icon at bounding box center [644, 235] width 19 height 19
click at [29, 23] on div at bounding box center [27, 27] width 19 height 19
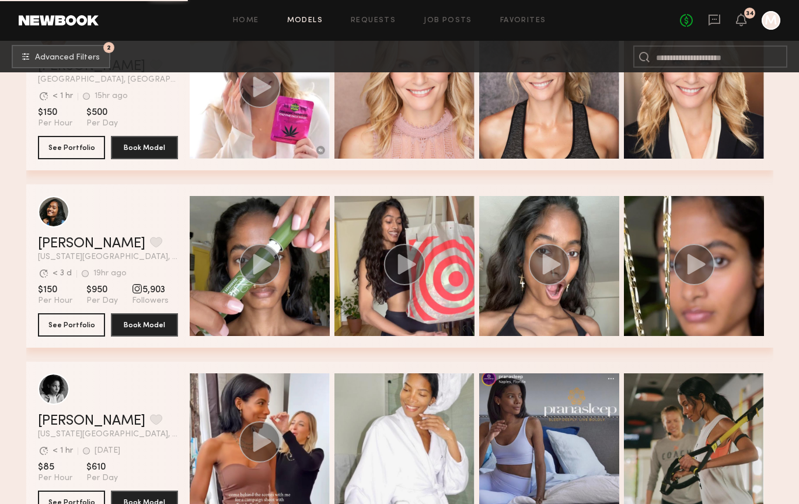
scroll to position [16667, 0]
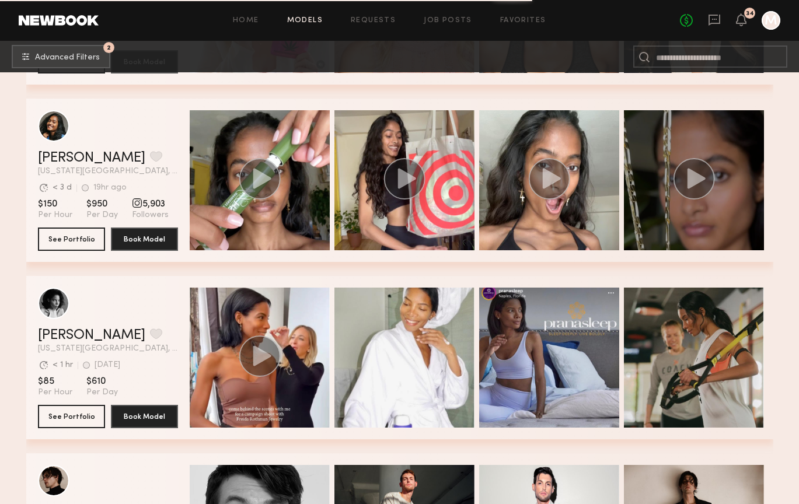
click at [701, 190] on circle "grid" at bounding box center [693, 178] width 41 height 41
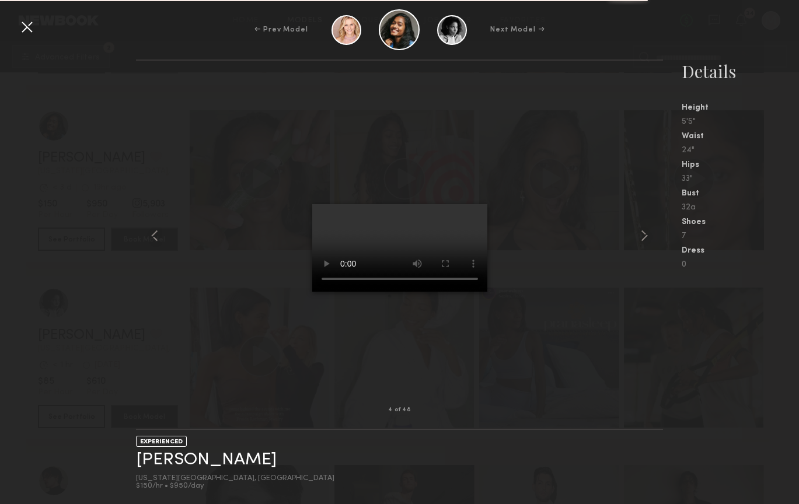
click at [399, 292] on video at bounding box center [399, 248] width 175 height 88
click at [421, 292] on video at bounding box center [399, 248] width 175 height 88
click at [30, 29] on div at bounding box center [27, 27] width 19 height 19
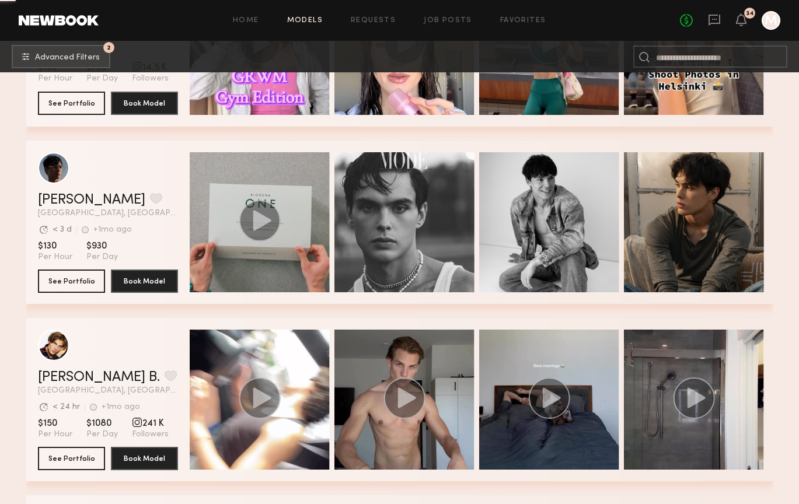
scroll to position [18406, 0]
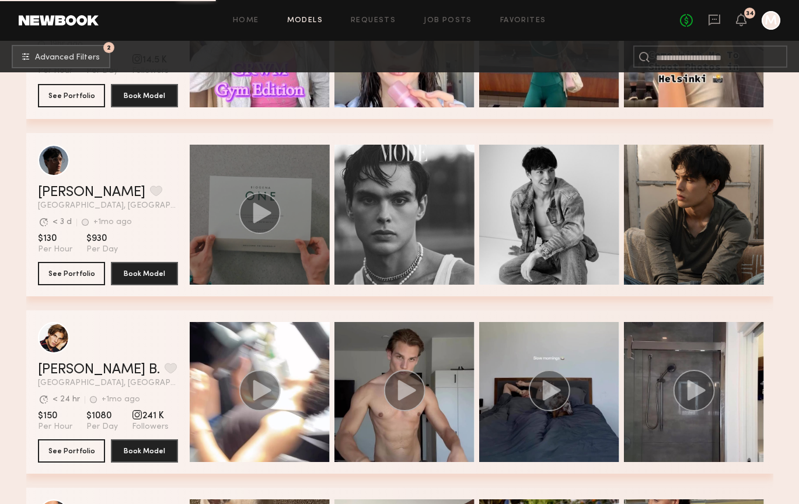
click at [253, 225] on circle "grid" at bounding box center [259, 213] width 41 height 41
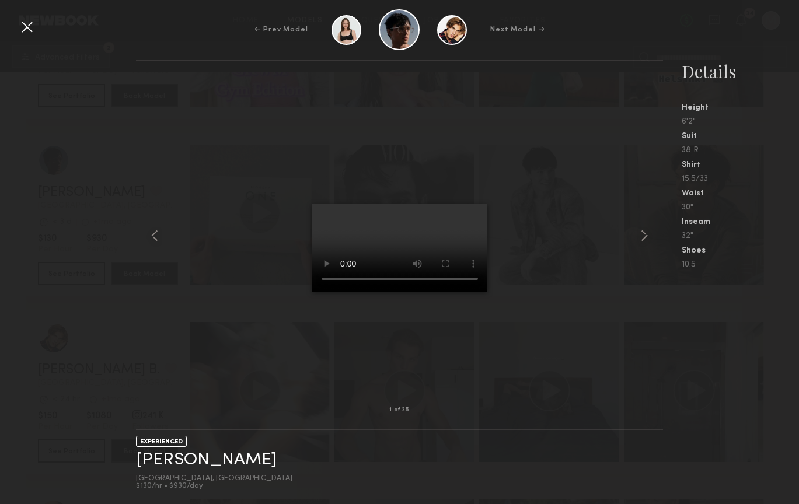
click at [20, 28] on div at bounding box center [27, 27] width 19 height 19
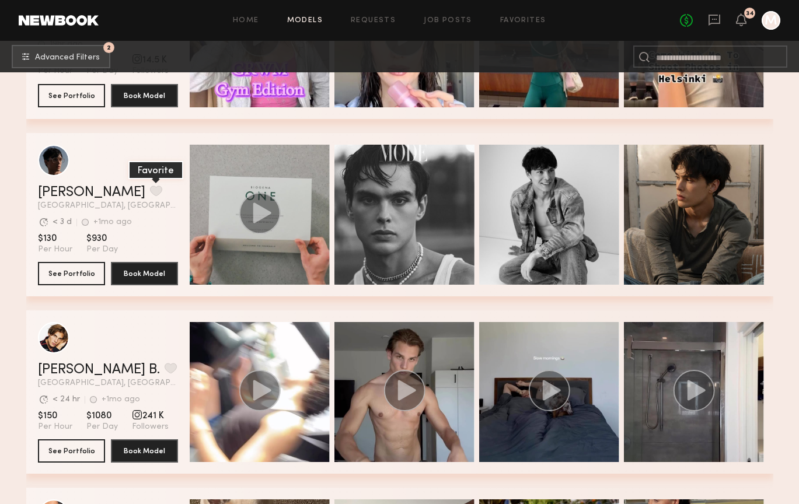
click at [150, 191] on button "grid" at bounding box center [156, 191] width 12 height 11
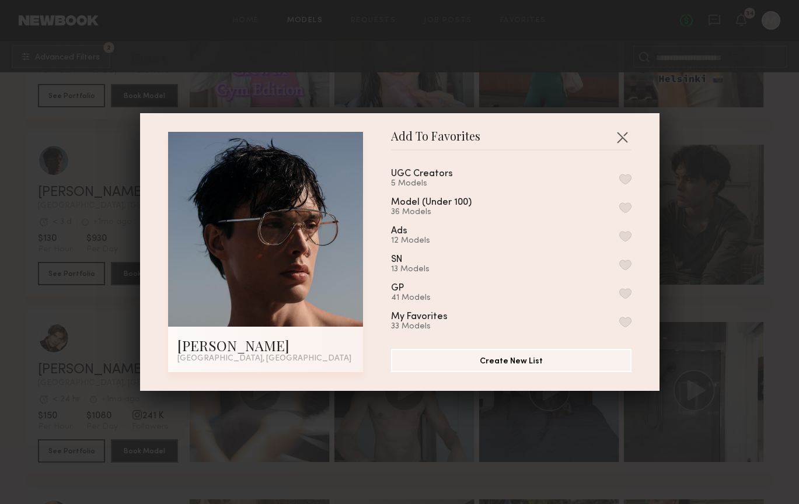
click at [459, 176] on div "UGC Creators 5 Models" at bounding box center [436, 178] width 90 height 19
click at [622, 178] on button "button" at bounding box center [625, 179] width 12 height 11
click at [622, 135] on button "button" at bounding box center [622, 137] width 19 height 19
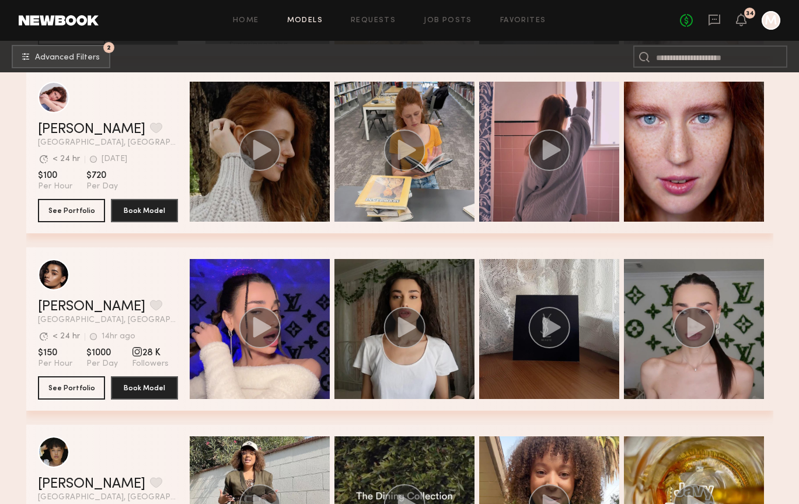
scroll to position [21560, 0]
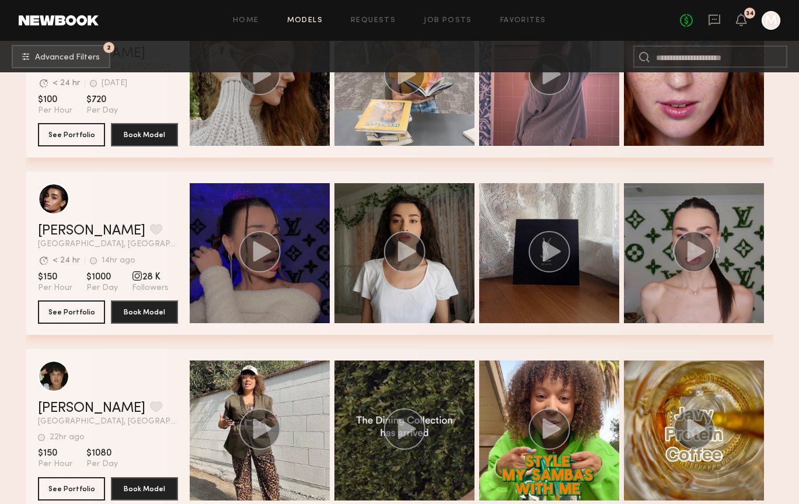
click at [258, 259] on icon "grid" at bounding box center [262, 251] width 18 height 20
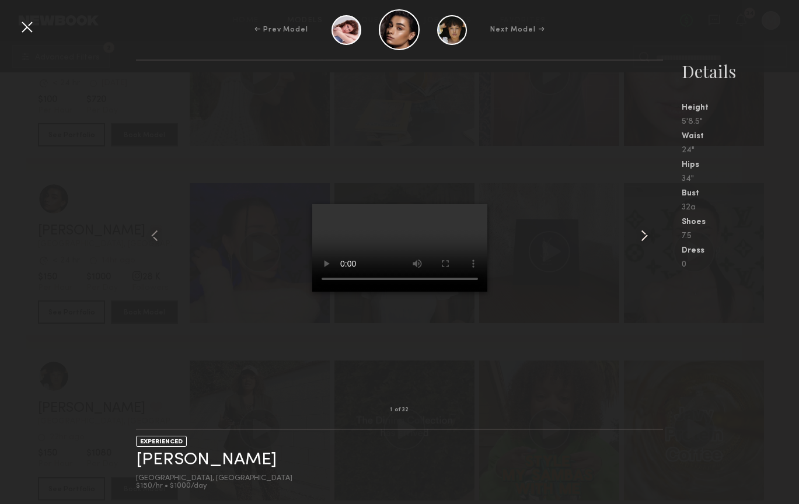
click at [636, 237] on common-icon at bounding box center [644, 235] width 19 height 19
click at [35, 33] on div at bounding box center [27, 27] width 19 height 19
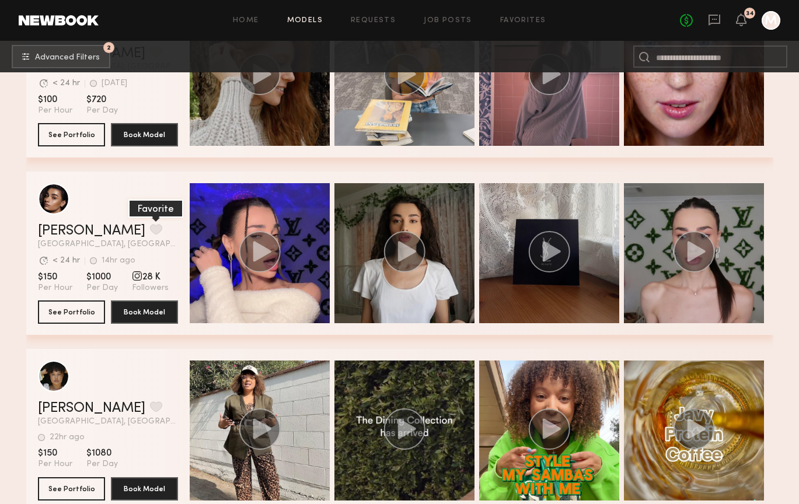
click at [150, 231] on button "grid" at bounding box center [156, 229] width 12 height 11
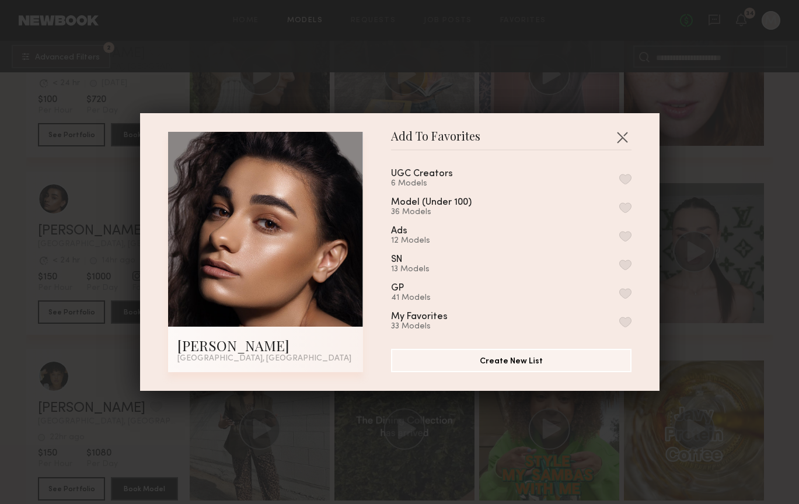
click at [491, 177] on div "UGC Creators 6 Models" at bounding box center [511, 178] width 240 height 19
click at [628, 179] on button "button" at bounding box center [625, 179] width 12 height 11
click at [626, 137] on button "button" at bounding box center [622, 137] width 19 height 19
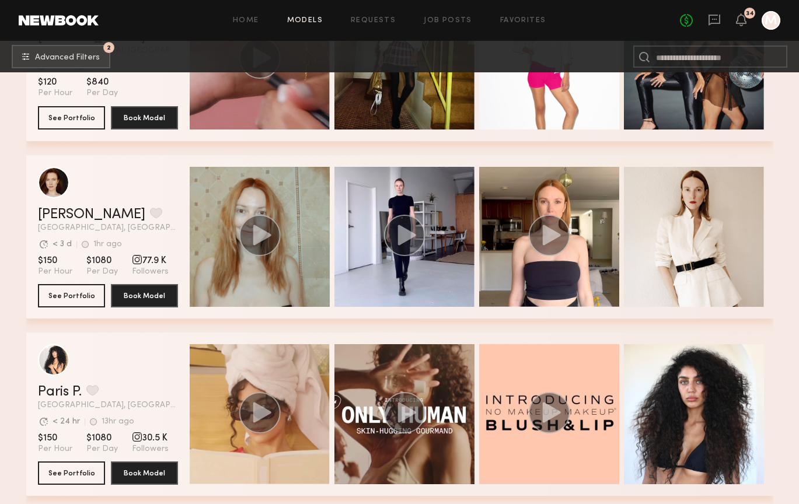
scroll to position [23633, 0]
